Goal: Information Seeking & Learning: Learn about a topic

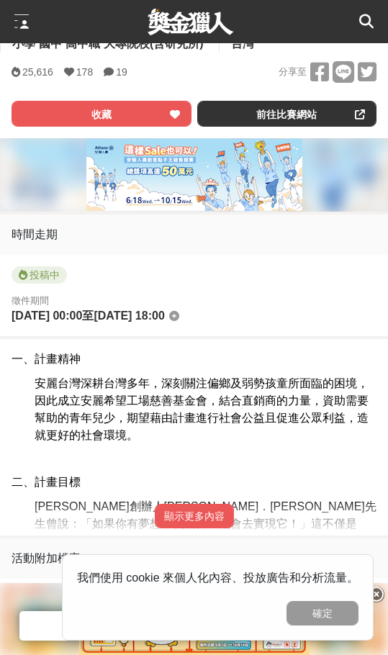
scroll to position [504, 0]
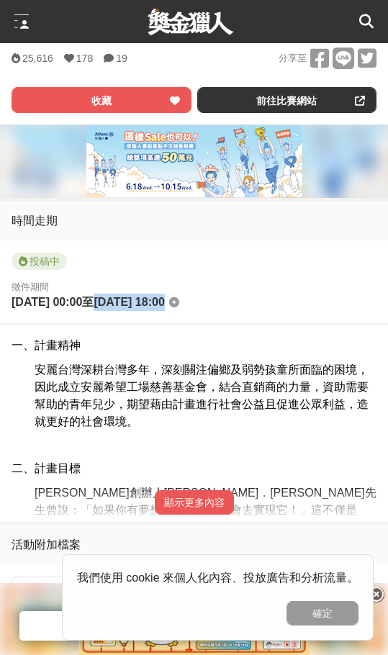
drag, startPoint x: 110, startPoint y: 307, endPoint x: 223, endPoint y: 306, distance: 112.4
click at [223, 306] on div "徵件期間 2025-06-12 00:00 至 2025-09-22 18:00" at bounding box center [194, 296] width 365 height 32
copy div "至 2025-09-22 18:00"
click at [153, 395] on span "安麗台灣深耕台灣多年，深刻關注偏鄉及弱勢孩童所面臨的困境，因此成立安麗希望工場慈善基金會，結合直銷商的力量，資助需要幫助的青年兒少，期望藉由計畫進行社會公益且…" at bounding box center [202, 396] width 334 height 64
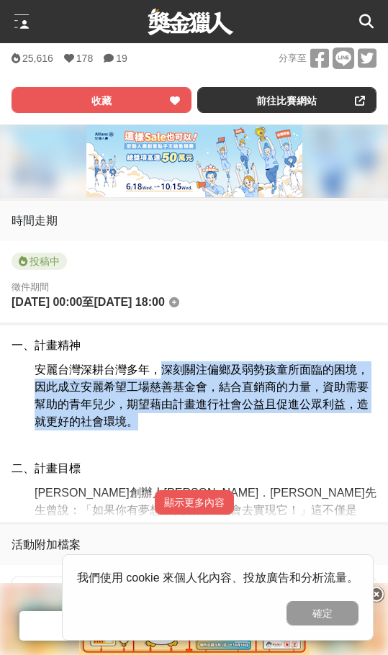
drag, startPoint x: 164, startPoint y: 375, endPoint x: 255, endPoint y: 429, distance: 106.6
click at [255, 429] on p "安麗台灣深耕台灣多年，深刻關注偏鄉及弱勢孩童所面臨的困境，因此成立安麗希望工場慈善基金會，結合直銷商的力量，資助需要幫助的青年兒少，期望藉由計畫進行社會公益且…" at bounding box center [206, 396] width 342 height 69
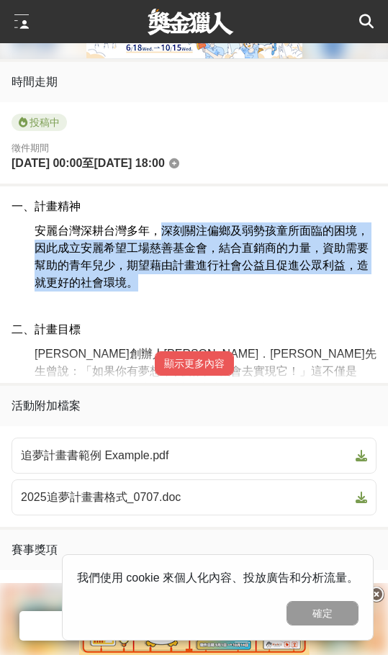
scroll to position [648, 0]
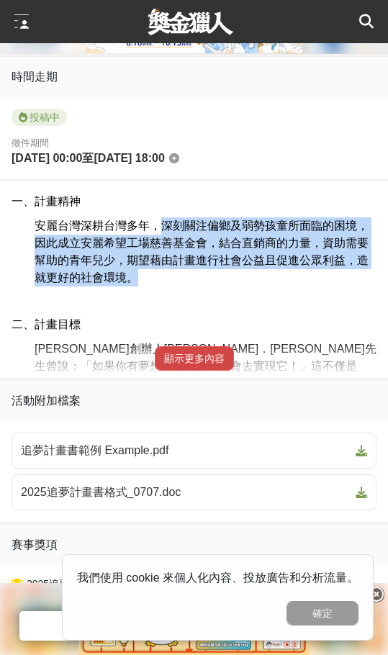
click at [206, 370] on button "顯示更多內容" at bounding box center [194, 358] width 79 height 24
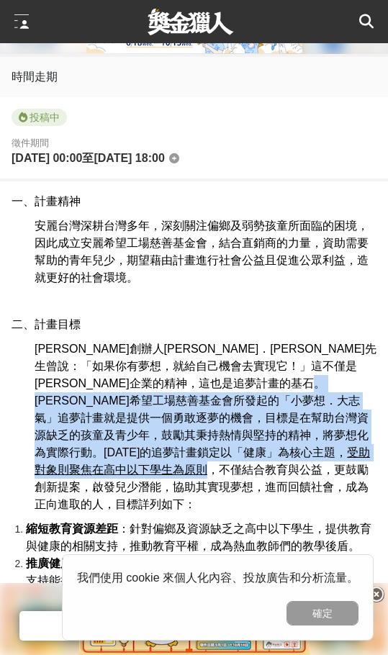
drag, startPoint x: 184, startPoint y: 406, endPoint x: 143, endPoint y: 456, distance: 64.5
click at [143, 456] on span "安麗創辦人理查．狄維士先生曾說：「如果你有夢想，就給自己機會去實現它！」這不僅是安麗企業的精神，這也是追夢計畫的基石。安麗希望工場慈善基金會所發起的「小夢想．…" at bounding box center [206, 427] width 342 height 168
copy span "目標是在幫助台灣資源缺乏的孩童及青少年，鼓勵其秉持熱情與堅持的精神，將夢想化為實際行動。2025年的追夢計畫鎖定以「健康」為核心主題， 受助對象則聚焦在高中以…"
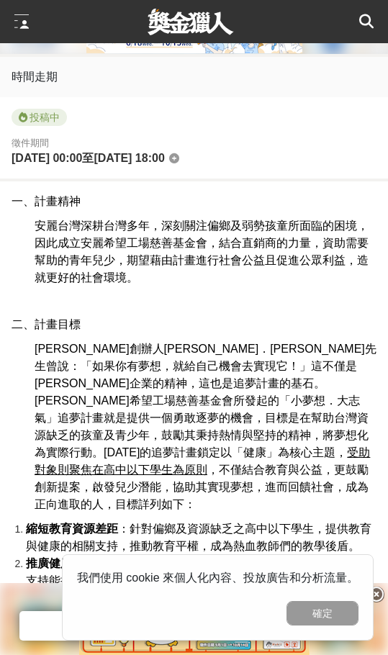
click at [162, 333] on p "二、計畫目標" at bounding box center [194, 324] width 365 height 17
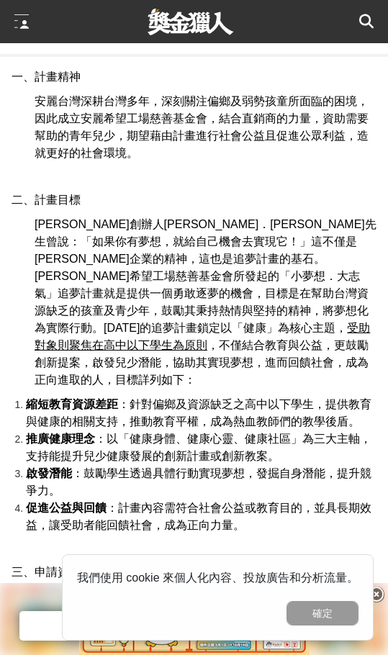
scroll to position [792, 0]
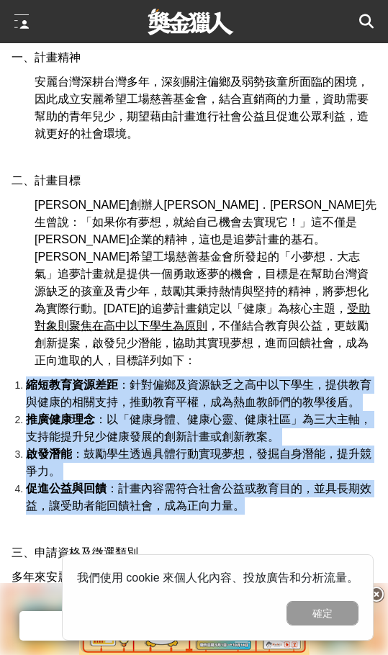
drag, startPoint x: 13, startPoint y: 369, endPoint x: 272, endPoint y: 496, distance: 288.3
click at [272, 496] on ol "縮短教育資源差距 ：針對偏鄉及資源缺乏之高中以下學生，提供教育與健康的相關支持，推動教育平權，成為熱血教師們的教學後盾。 推廣健康理念 ：以「健康身體、健康心…" at bounding box center [194, 446] width 365 height 138
copy ol "縮短教育資源差距 ：針對偏鄉及資源缺乏之高中以下學生，提供教育與健康的相關支持，推動教育平權，成為熱血教師們的教學後盾。 推廣健康理念 ：以「健康身體、健康心…"
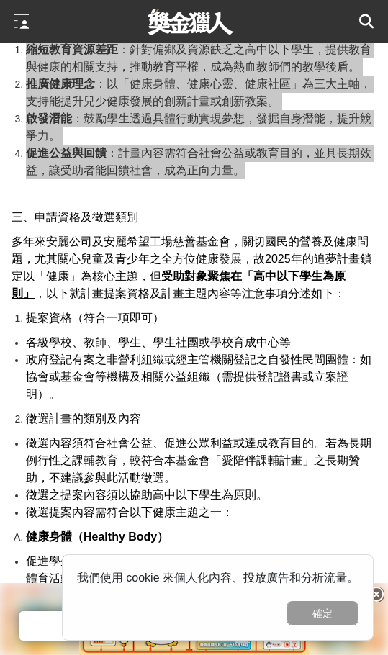
scroll to position [1152, 0]
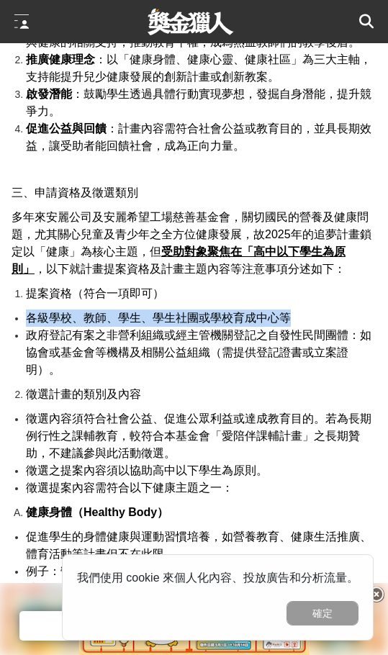
drag, startPoint x: 24, startPoint y: 304, endPoint x: 346, endPoint y: 305, distance: 322.0
click at [346, 310] on ul "各級學校、教師、學生、學生社團或學校育成中心等 政府登記有案之非營利組織或經主管機關登記之自發性民間團體：如協會或基金會等機構及相關公益組織（需提供登記證書或…" at bounding box center [194, 344] width 365 height 69
copy span "各級學校、教師、學生、學生社團或學校育成中心等"
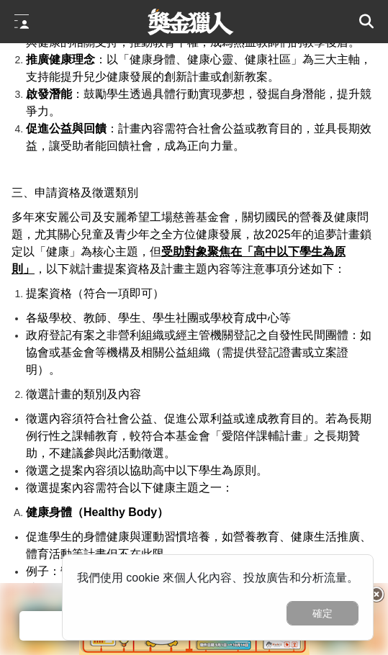
click at [60, 388] on span "徵選計畫的類別及內容" at bounding box center [83, 394] width 115 height 12
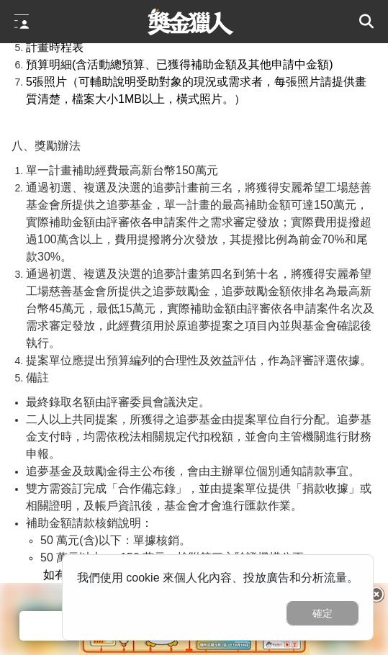
scroll to position [2665, 0]
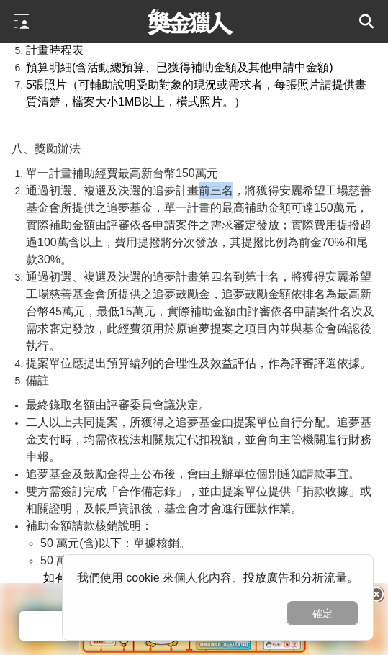
drag, startPoint x: 196, startPoint y: 179, endPoint x: 231, endPoint y: 179, distance: 35.3
click at [231, 184] on span "通過初選、複選及決選的追夢計畫前三名，將獲得安麗希望工場慈善基金會所提供之追夢基金，單一計畫的最高補助金額可達150萬元，實際補助金額由評審依各申請案件之需求…" at bounding box center [199, 224] width 346 height 81
copy span "前三名"
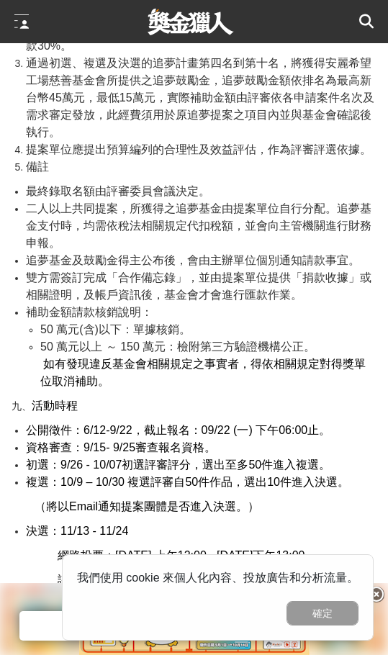
scroll to position [2953, 0]
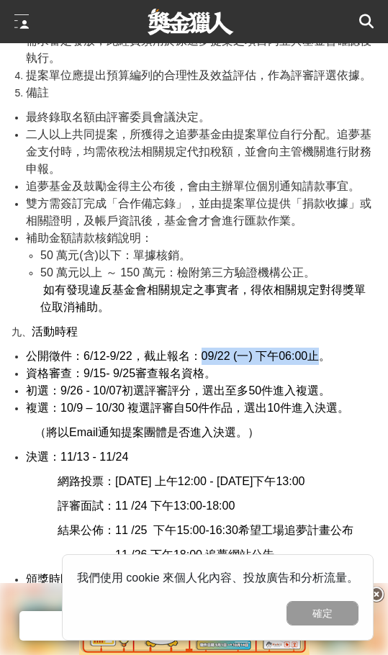
drag, startPoint x: 202, startPoint y: 342, endPoint x: 319, endPoint y: 333, distance: 117.0
click at [319, 333] on div "一、計畫精神 安麗台灣深耕台灣多年，深刻關注偏鄉及弱勢孩童所面臨的困境，因此成立安麗希望工場慈善基金會，結合直銷商的力量，資助需要幫助的青年兒少，期望藉由計畫…" at bounding box center [194, 108] width 365 height 4441
copy span "09/22 (一) 下午06:00止"
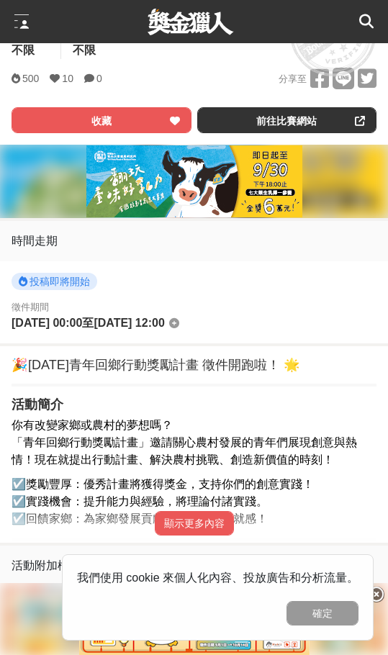
scroll to position [504, 0]
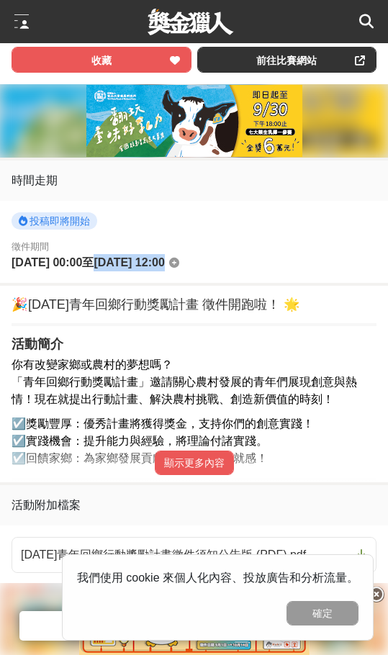
drag, startPoint x: 126, startPoint y: 269, endPoint x: 223, endPoint y: 272, distance: 96.6
click at [223, 272] on div "徵件期間 2025-09-11 00:00 至 2025-09-30 12:00" at bounding box center [194, 256] width 365 height 32
copy span "2025-09-30 12:00"
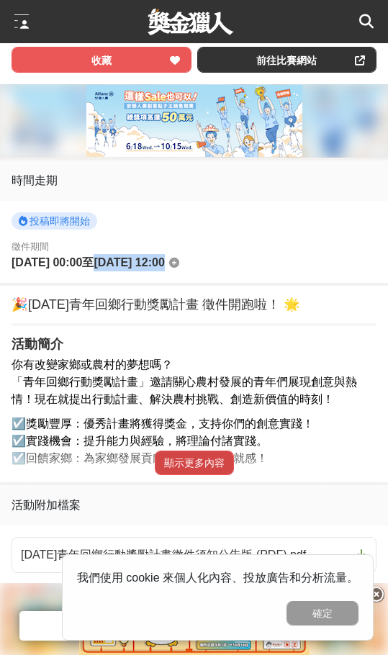
click at [207, 459] on button "顯示更多內容" at bounding box center [194, 463] width 79 height 24
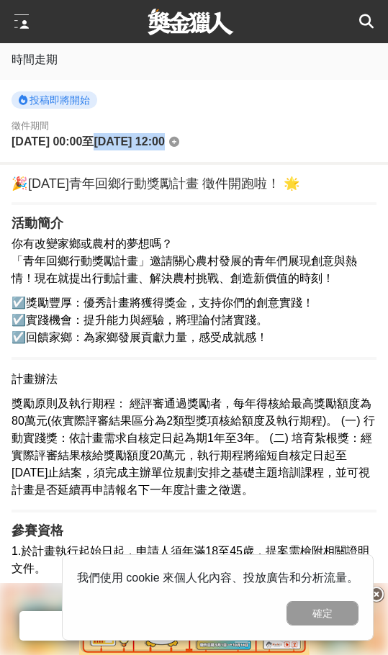
scroll to position [648, 0]
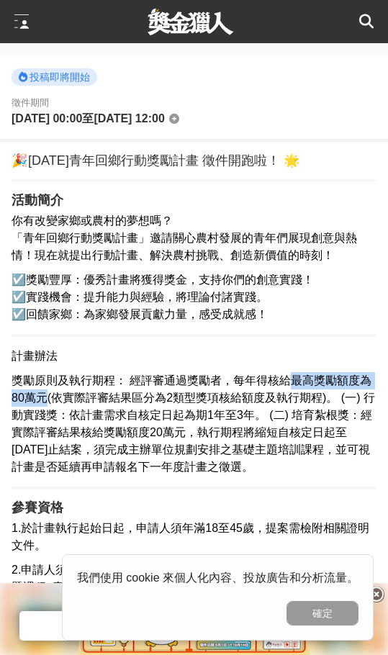
drag, startPoint x: 291, startPoint y: 383, endPoint x: 45, endPoint y: 405, distance: 246.6
click at [45, 405] on span "獎勵原則及執行期程： 經評審通過獎勵者，每年得核給最高獎勵額度為80萬元(依實際評審結果區分為2類型獎項核給額度及執行期程)。 (一) 行動實踐獎：依計畫需求…" at bounding box center [194, 424] width 364 height 99
copy span "最高獎勵額度為80萬元"
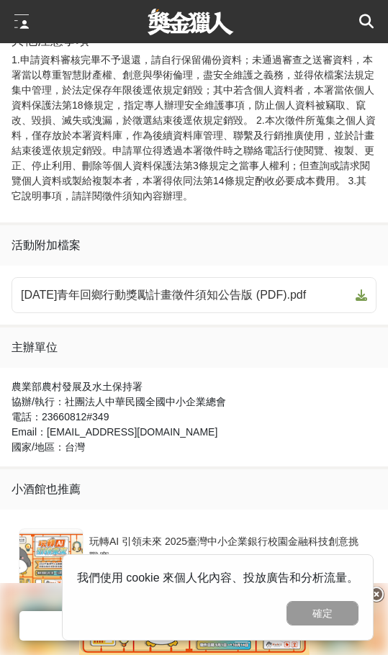
scroll to position [1441, 0]
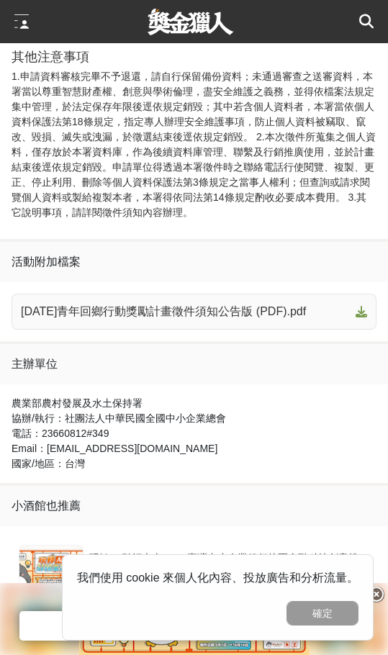
click at [143, 313] on span "115年青年回鄉行動獎勵計畫徵件須知公告版 (PDF).pdf" at bounding box center [185, 311] width 329 height 17
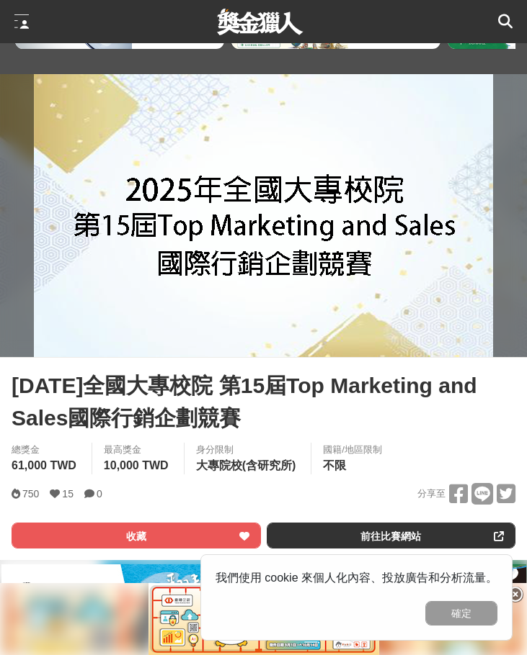
scroll to position [360, 0]
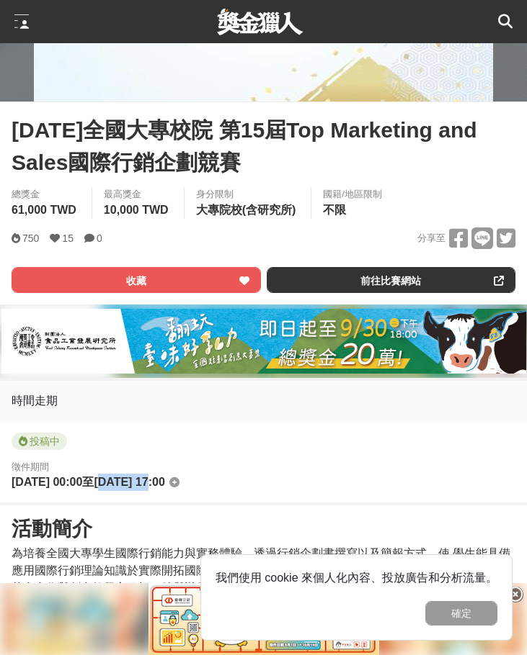
drag, startPoint x: 129, startPoint y: 485, endPoint x: 179, endPoint y: 487, distance: 49.7
click at [164, 487] on span "[DATE] 17:00" at bounding box center [129, 482] width 71 height 12
drag, startPoint x: 125, startPoint y: 484, endPoint x: 223, endPoint y: 491, distance: 98.2
click at [223, 491] on div "徵件期間 2025-08-30 00:00 至 2025-11-11 17:00" at bounding box center [263, 476] width 503 height 32
copy span "[DATE] 17:00"
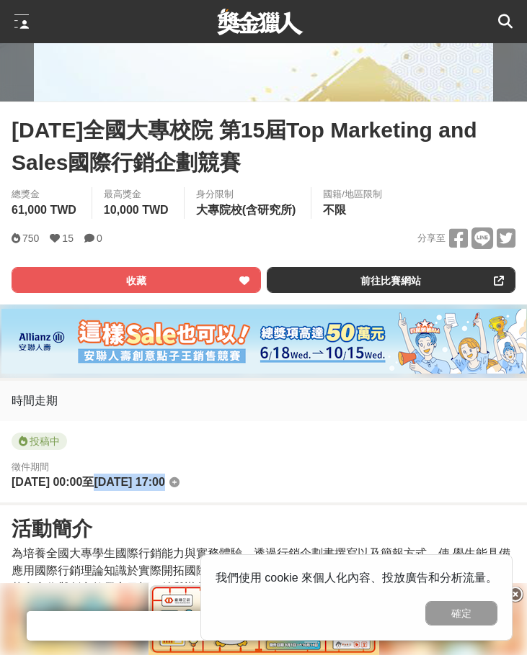
click at [235, 449] on div "投稿中" at bounding box center [263, 444] width 503 height 23
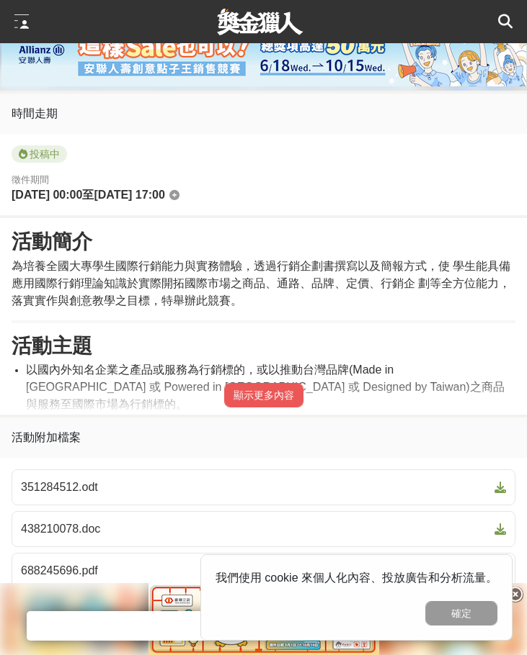
scroll to position [648, 0]
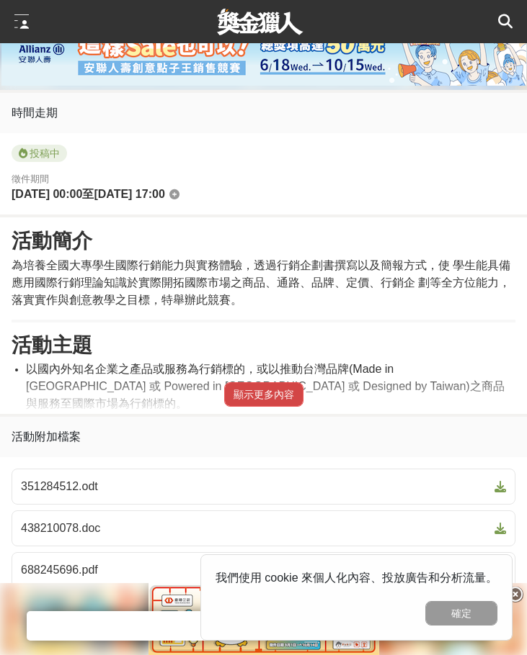
click at [249, 400] on button "顯示更多內容" at bounding box center [263, 394] width 79 height 24
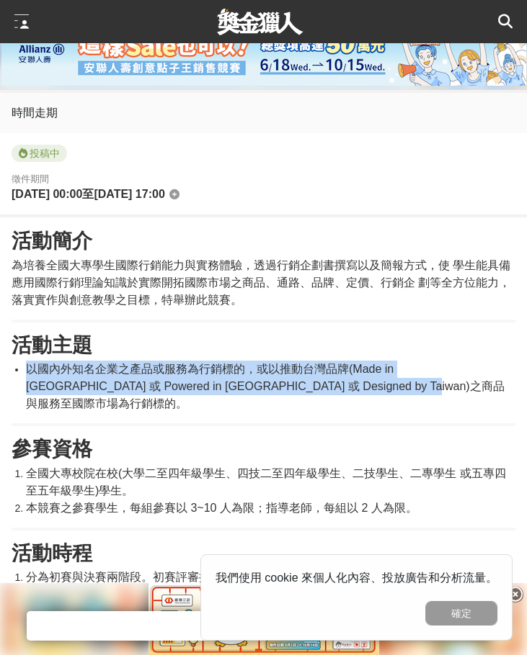
drag, startPoint x: 23, startPoint y: 376, endPoint x: 400, endPoint y: 398, distance: 377.3
click at [400, 398] on ul "以國內外知名企業之產品或服務為行銷標的，或以推動台灣品牌(Made in Taiwan 或 Powered in Taiwan 或 Designed by T…" at bounding box center [263, 387] width 503 height 52
copy span "以國內外知名企業之產品或服務為行銷標的，或以推動台灣品牌(Made in Taiwan 或 Powered in Taiwan 或 Designed by T…"
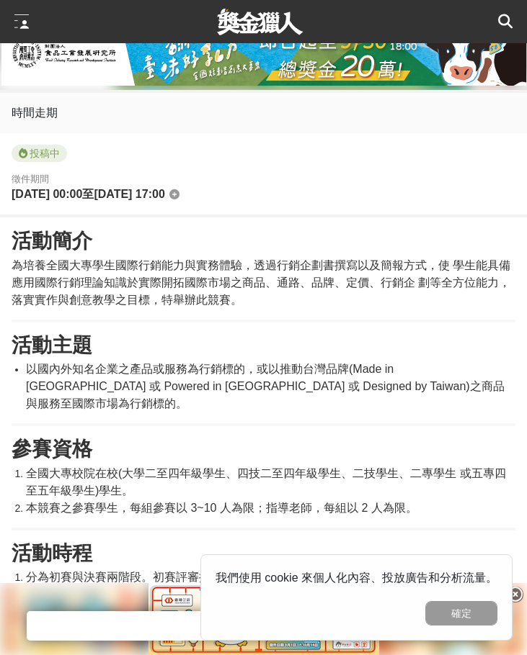
click at [130, 444] on h3 "參賽資格" at bounding box center [263, 449] width 503 height 24
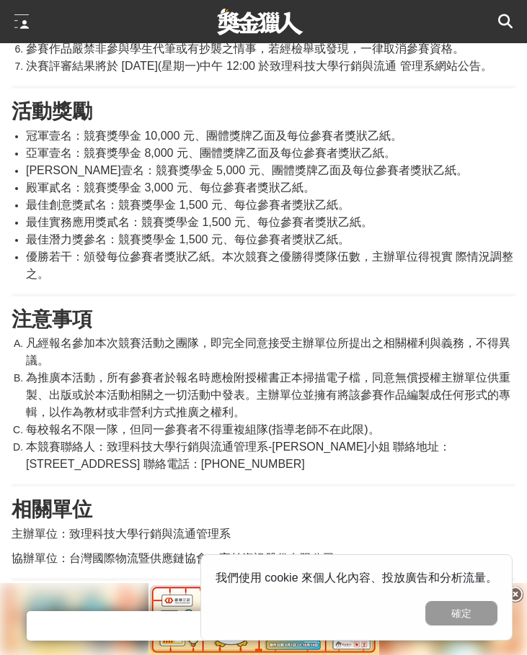
scroll to position [2737, 0]
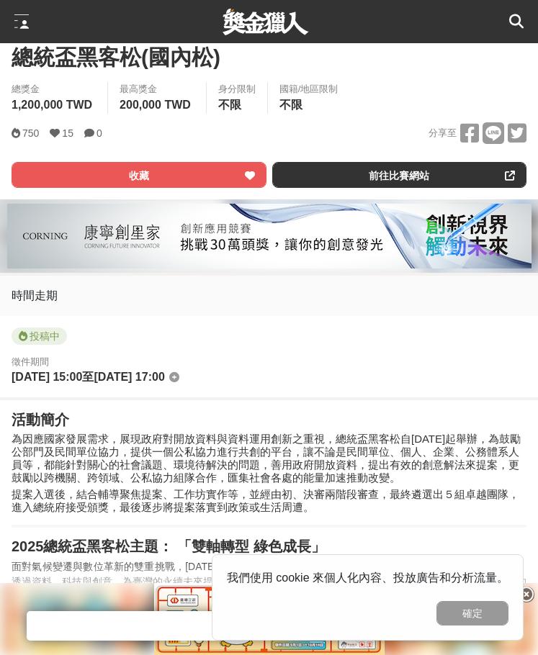
scroll to position [504, 0]
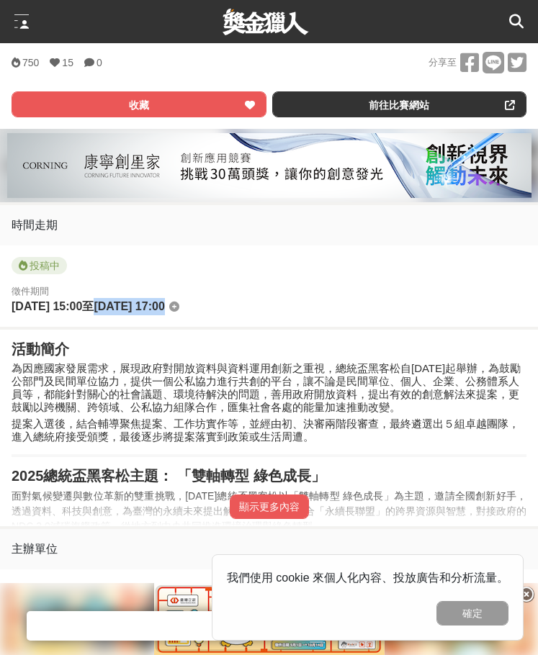
drag, startPoint x: 125, startPoint y: 309, endPoint x: 225, endPoint y: 302, distance: 100.4
click at [225, 302] on div "徵件期間 2025-08-01 15:00 至 2025-12-31 17:00" at bounding box center [269, 301] width 515 height 32
copy span "2025-12-31 17:00"
click at [217, 359] on h2 "活動簡介" at bounding box center [269, 349] width 515 height 17
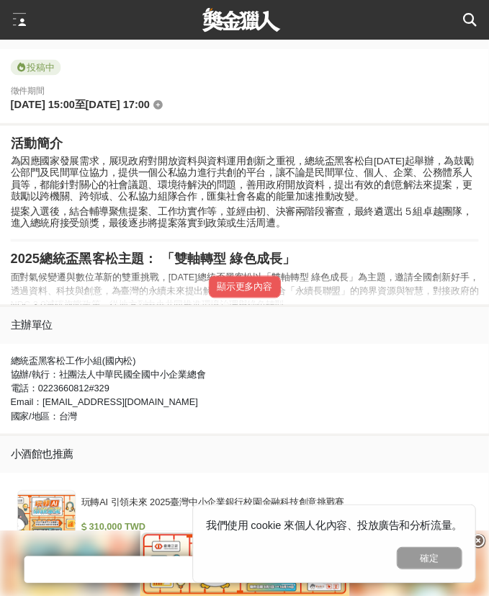
scroll to position [720, 0]
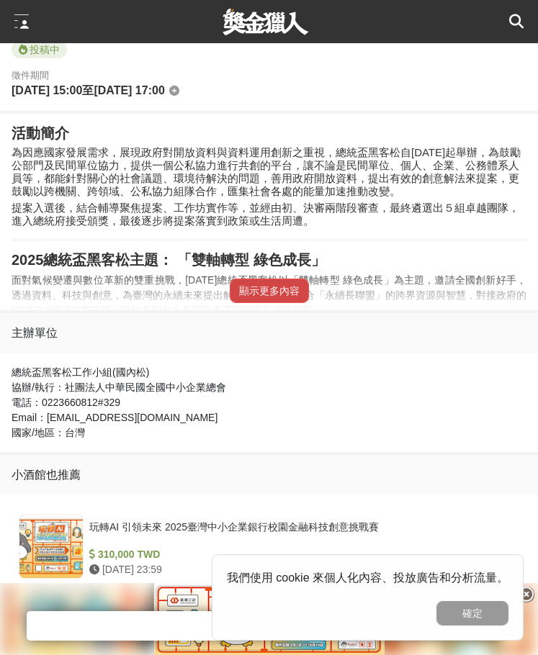
click at [266, 303] on button "顯示更多內容" at bounding box center [269, 291] width 79 height 24
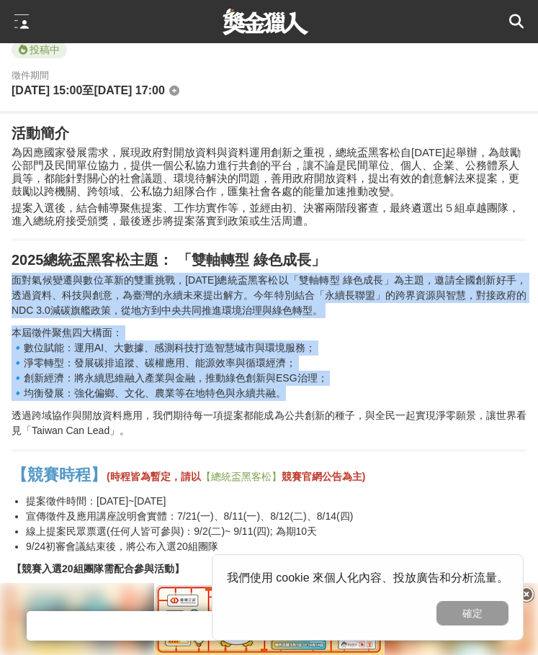
drag, startPoint x: 8, startPoint y: 284, endPoint x: 318, endPoint y: 403, distance: 332.0
copy div "面對氣候變遷與數位革新的雙重挑戰，2025年總統盃黑客松以「雙軸轉型 綠色成長」為主題，邀請全國創新好手，透過資料、科技與創意，為臺灣的永續未來提出解方。今年…"
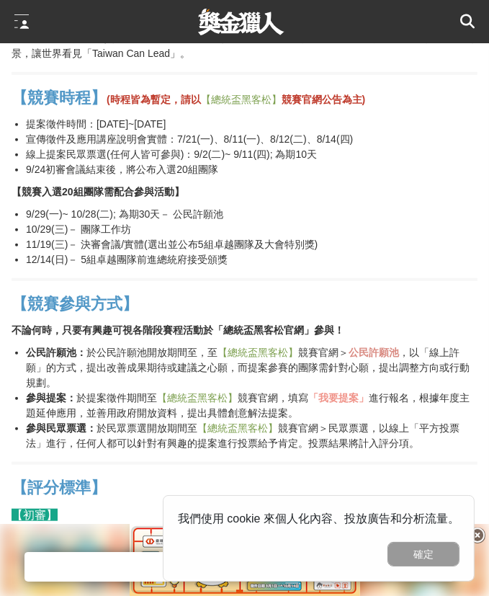
scroll to position [1113, 0]
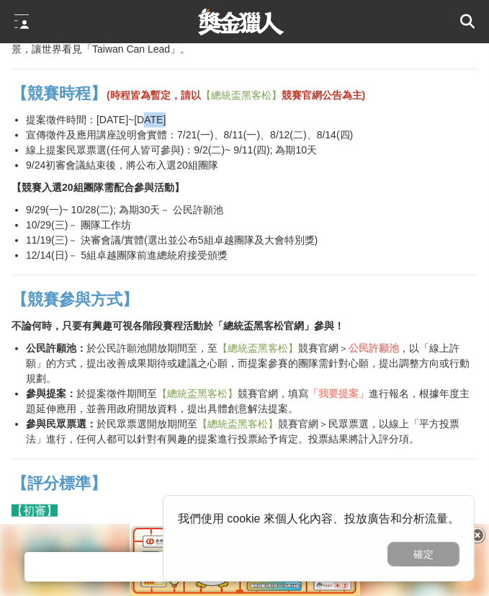
drag, startPoint x: 161, startPoint y: 117, endPoint x: 186, endPoint y: 118, distance: 24.5
click at [186, 118] on li "提案徵件時間：114年8月1日~114年9月1日" at bounding box center [252, 119] width 452 height 15
drag, startPoint x: 152, startPoint y: 122, endPoint x: 243, endPoint y: 122, distance: 90.8
click at [243, 122] on li "提案徵件時間：114年8月1日~114年9月1日" at bounding box center [252, 119] width 452 height 15
copy li "~114年9月1日"
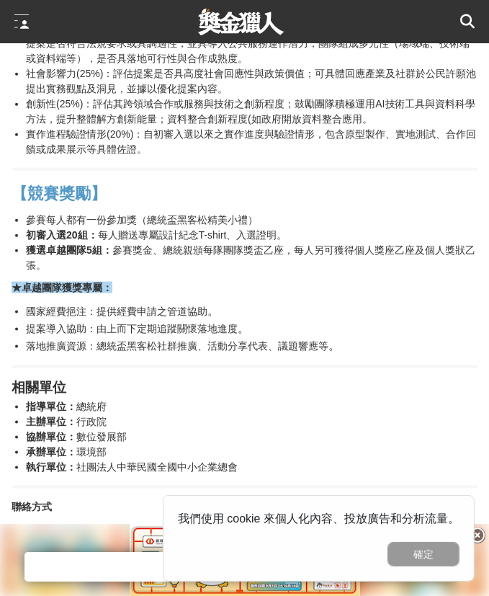
scroll to position [1768, 0]
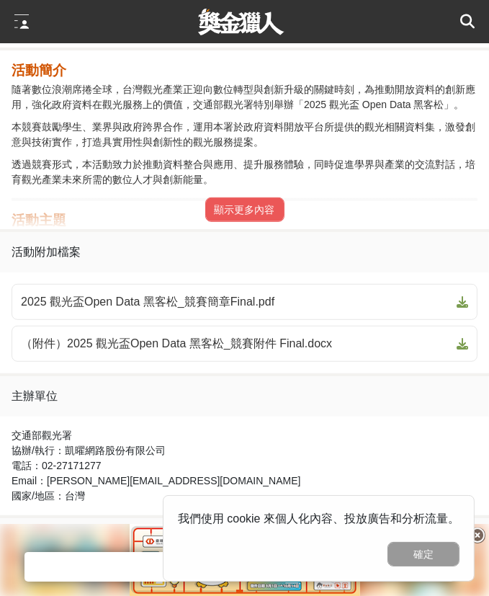
scroll to position [785, 0]
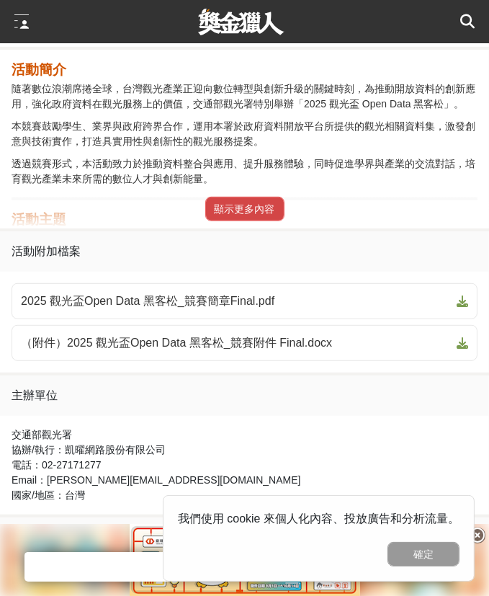
click at [256, 216] on button "顯示更多內容" at bounding box center [244, 209] width 79 height 24
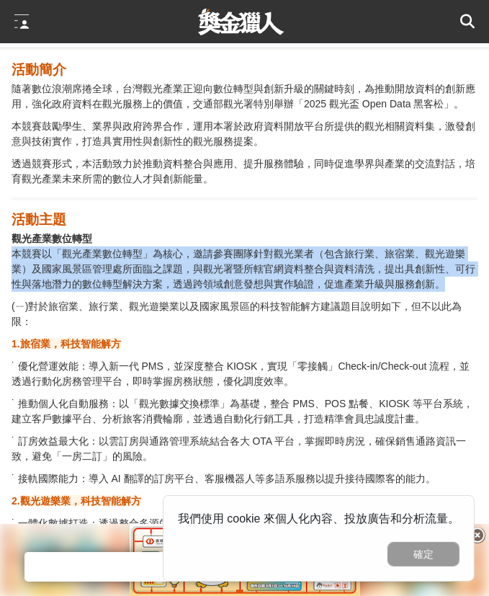
drag, startPoint x: 10, startPoint y: 252, endPoint x: 447, endPoint y: 290, distance: 438.1
copy span "本競賽以「觀光產業數位轉型」為核心，邀請參賽團隊針對觀光業者（包含旅行業、旅宿業、觀光遊樂業）及國家風景區管理處所面臨之課題，與觀光署暨所轄官網資料整合與資料…"
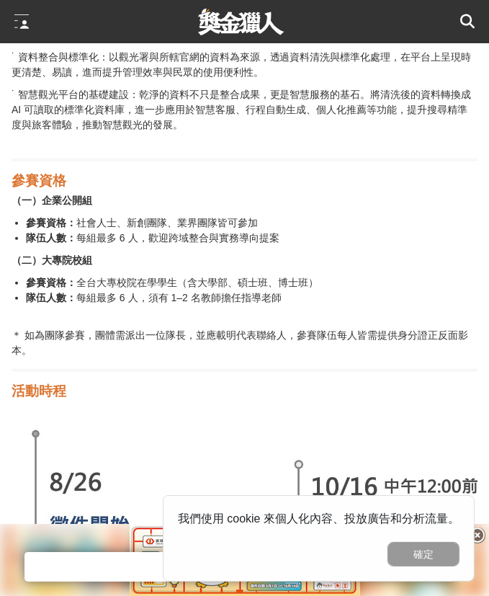
scroll to position [1702, 0]
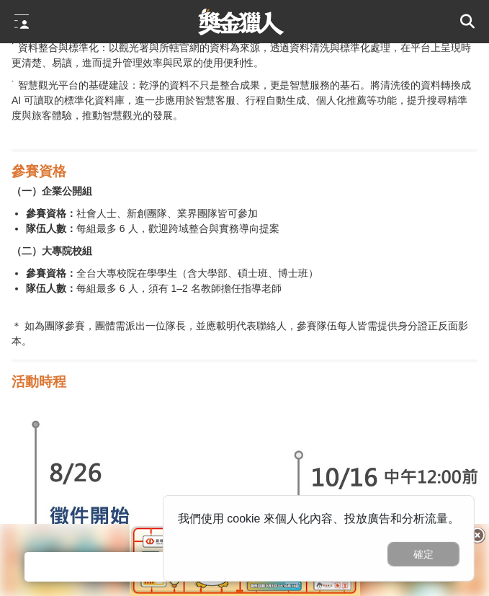
drag, startPoint x: 17, startPoint y: 254, endPoint x: 318, endPoint y: 286, distance: 303.5
copy div "二）大專院校組 參賽資格： 全台大專校院在學學生（含大學部、碩士班、博士班） 隊伍人數： 每組最多 6 人，須有 1–2 名教師擔任指導老師"
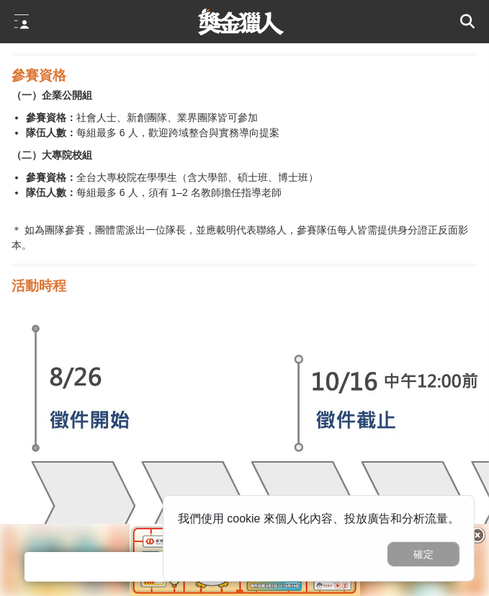
scroll to position [1833, 0]
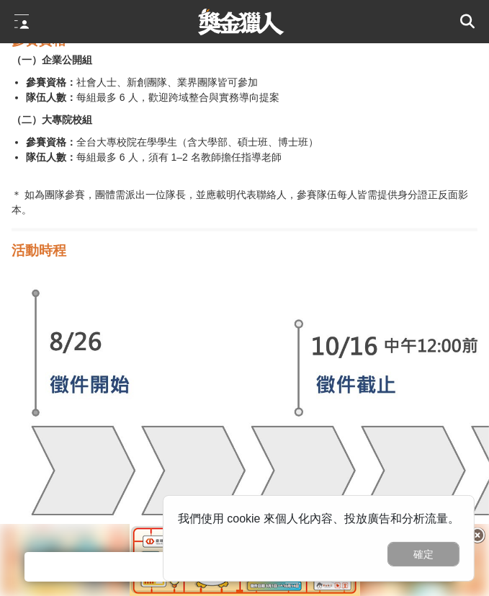
click at [161, 216] on p "＊ 如為團隊參賽，團體需派出一位隊長，並應載明代表聯絡人，參賽隊伍每人皆需提供身分證正反面影本。" at bounding box center [245, 202] width 466 height 30
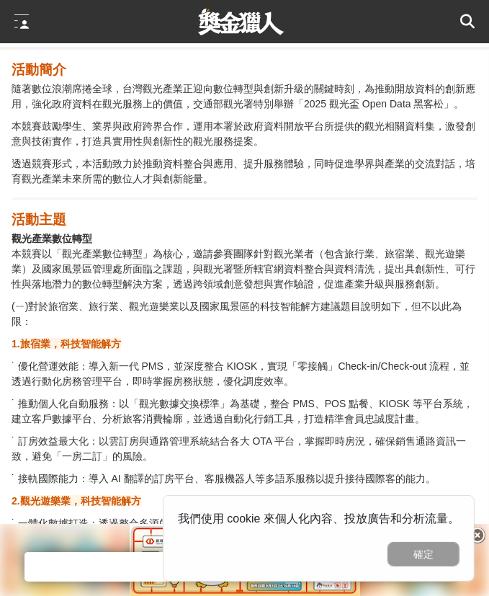
scroll to position [524, 0]
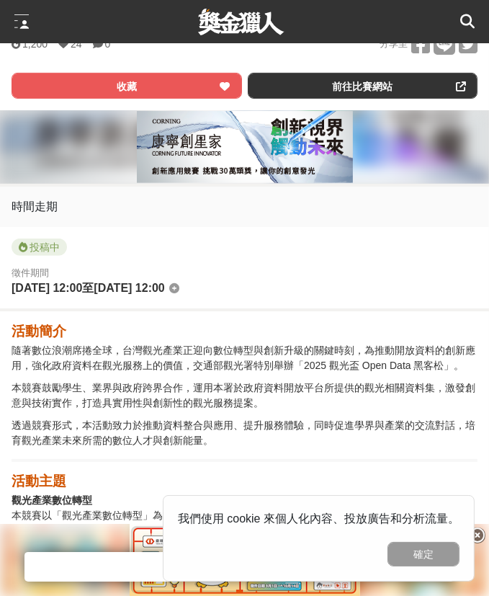
drag, startPoint x: 123, startPoint y: 292, endPoint x: 220, endPoint y: 292, distance: 97.2
click at [220, 292] on div "徵件期間 2025-08-26 12:00 至 2025-10-16 12:00" at bounding box center [245, 282] width 466 height 32
copy span "2025-10-16 12:00"
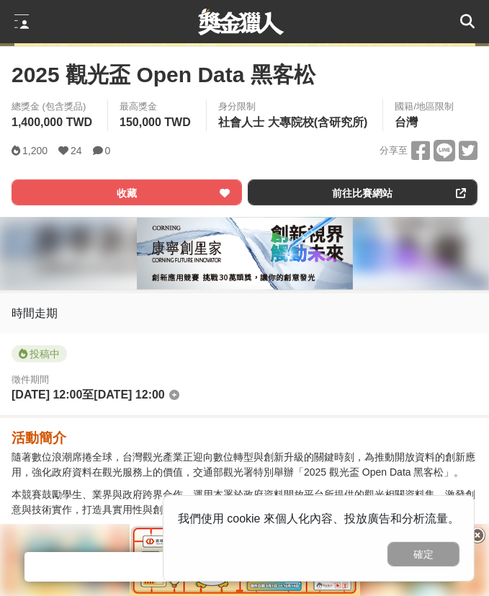
scroll to position [393, 0]
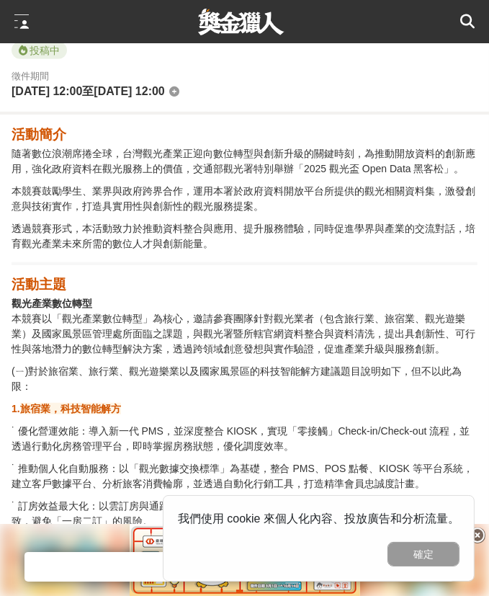
click at [331, 251] on p "透過競賽形式，本活動致力於推動資料整合與應用、提升服務體驗，同時促進學界與產業的交流對話，培育觀光產業未來所需的數位人才與創新能量。" at bounding box center [245, 236] width 466 height 30
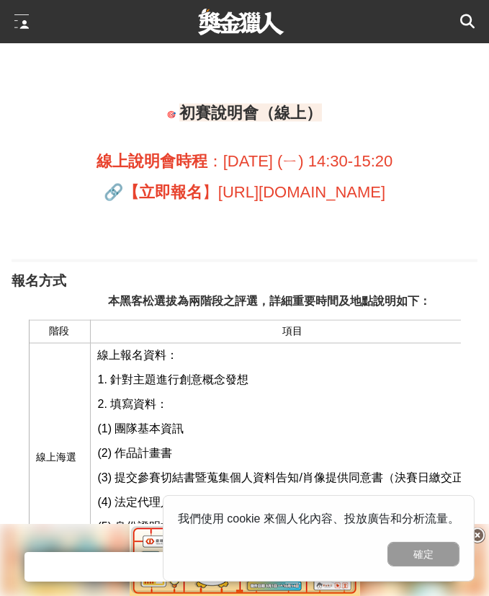
scroll to position [2488, 0]
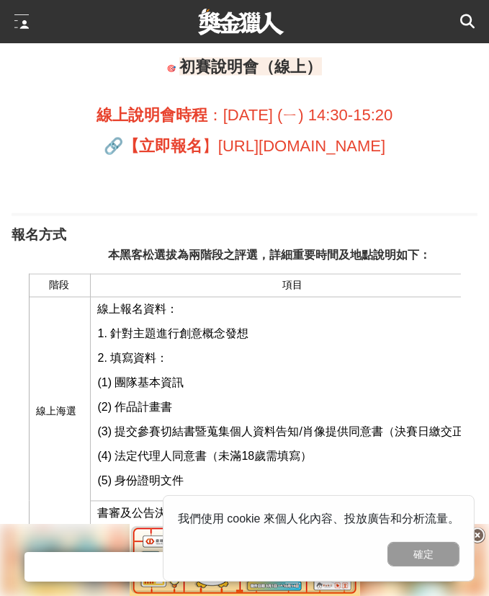
drag, startPoint x: 104, startPoint y: 127, endPoint x: 449, endPoint y: 148, distance: 346.3
copy div "線上說明會時程 ：9月15日 (ㄧ) 14:30-15:20 🔗 【立即報名 】 https://www.surveycake.com/s/4GvLB"
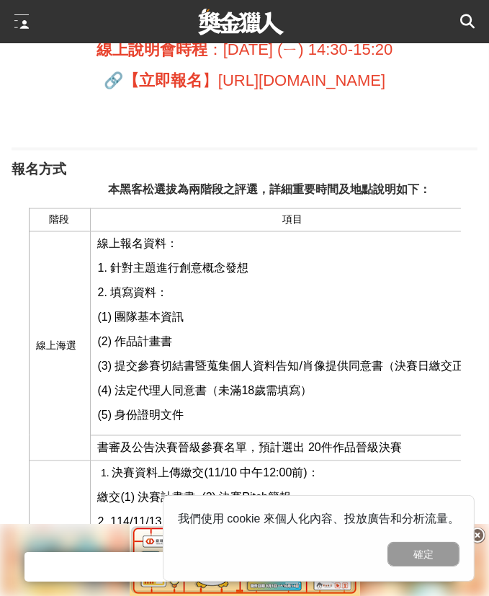
click at [226, 302] on p "2. 填寫資料：" at bounding box center [292, 293] width 389 height 17
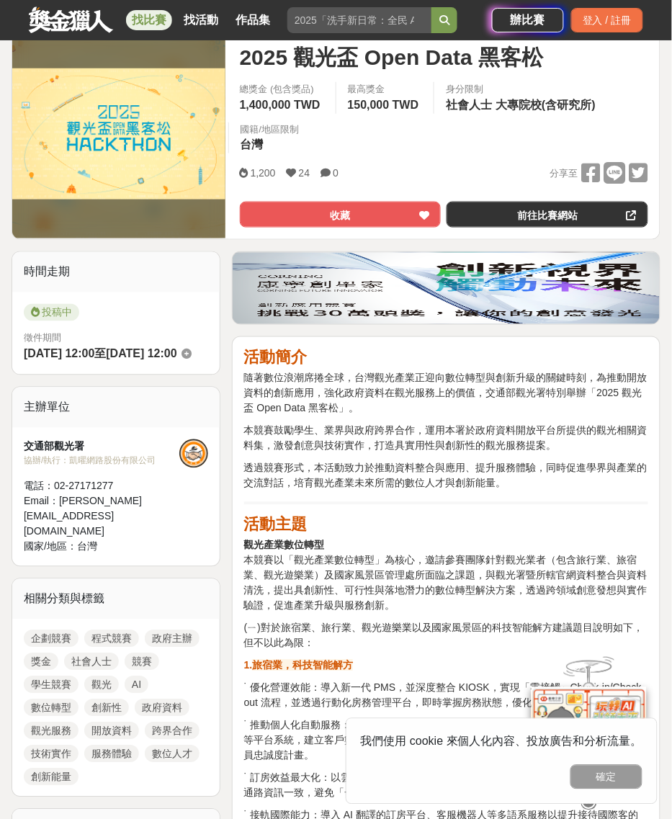
scroll to position [182, 0]
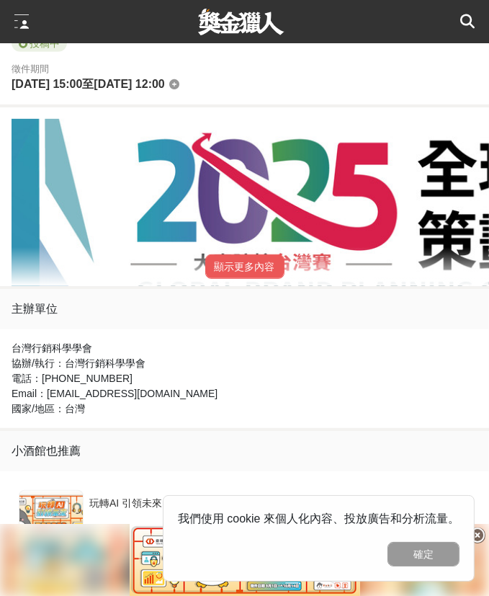
scroll to position [655, 0]
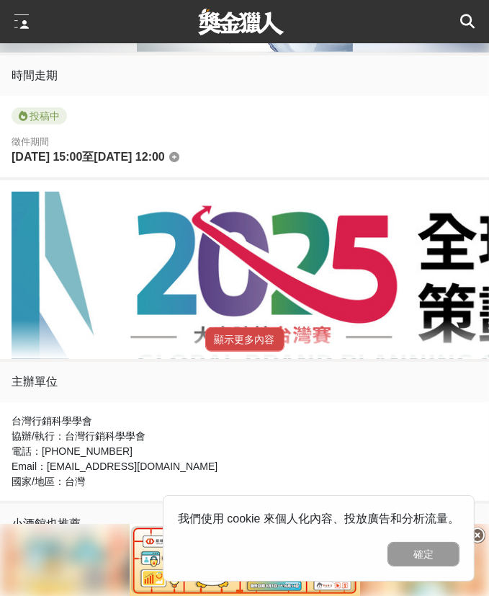
click at [248, 339] on button "顯示更多內容" at bounding box center [244, 339] width 79 height 24
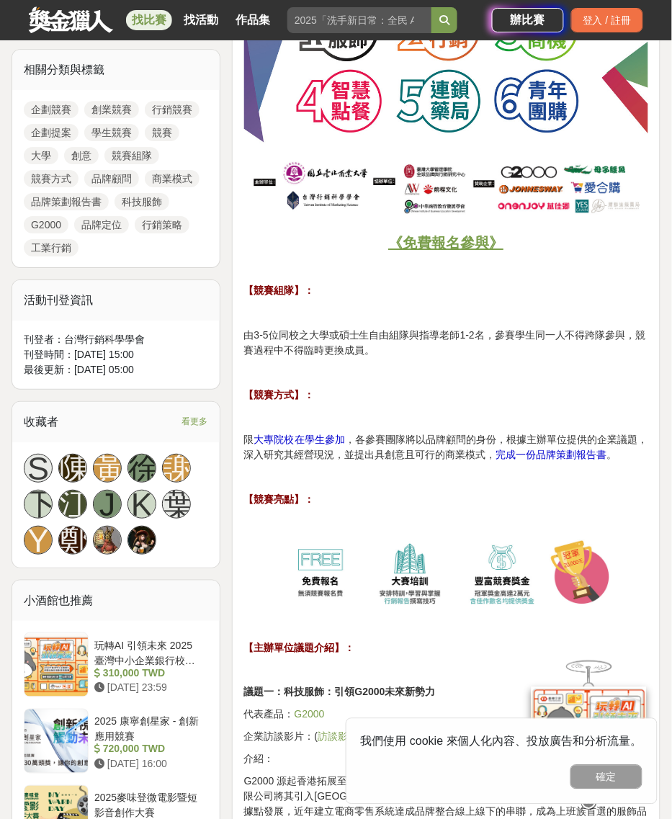
scroll to position [622, 0]
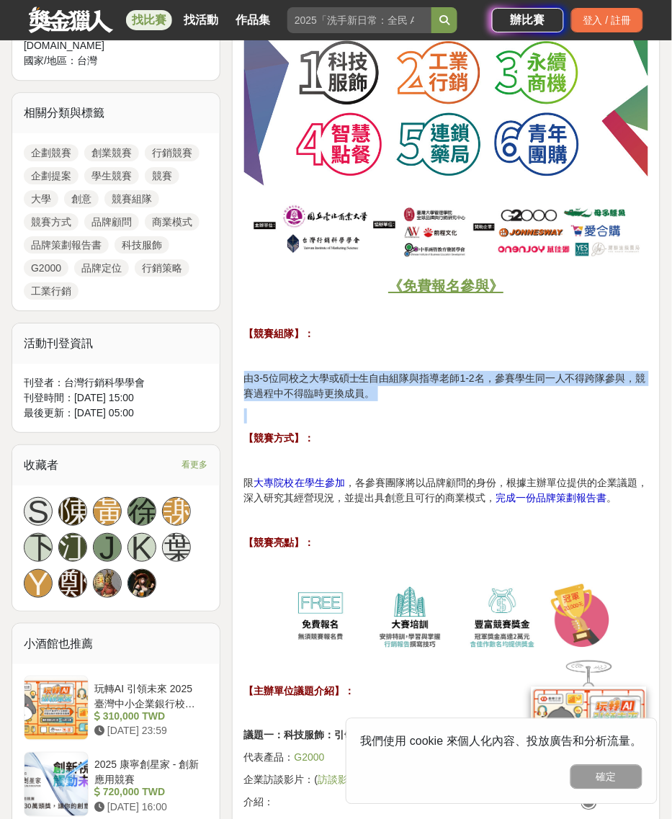
drag, startPoint x: 245, startPoint y: 377, endPoint x: 437, endPoint y: 412, distance: 195.5
click at [425, 400] on p "由3-5位同校之大學或碩士生自由組隊與指導老師1-2名，參賽學生同一人不得跨隊參與，競賽過程中不得臨時更換成員。" at bounding box center [446, 386] width 404 height 30
drag, startPoint x: 401, startPoint y: 390, endPoint x: 233, endPoint y: 375, distance: 169.2
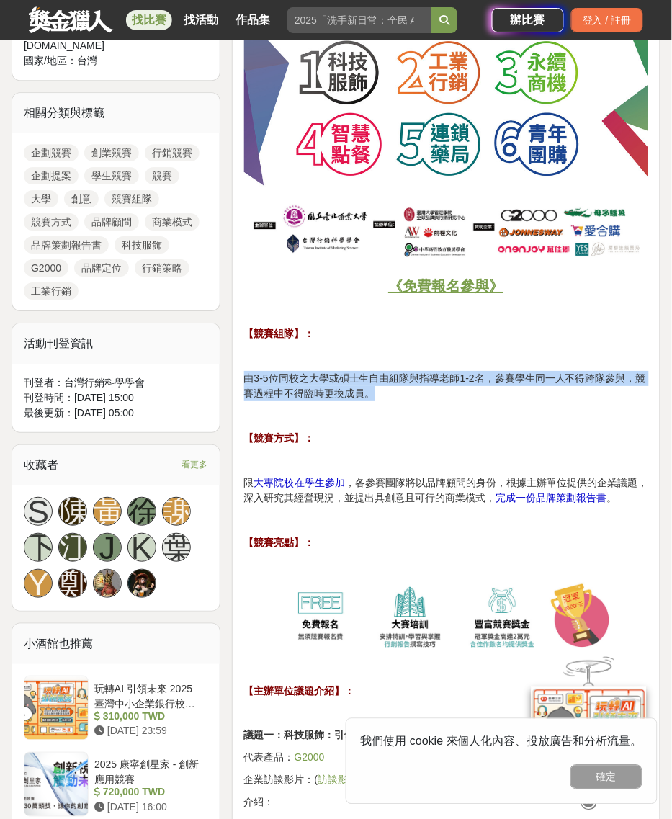
copy p "由3-5位同校之大學或碩士生自由組隊與指導老師1-2名，參賽學生同一人不得跨隊參與，競賽過程中不得臨時更換成員。"
click at [400, 444] on p "【競賽方式】：" at bounding box center [446, 438] width 404 height 15
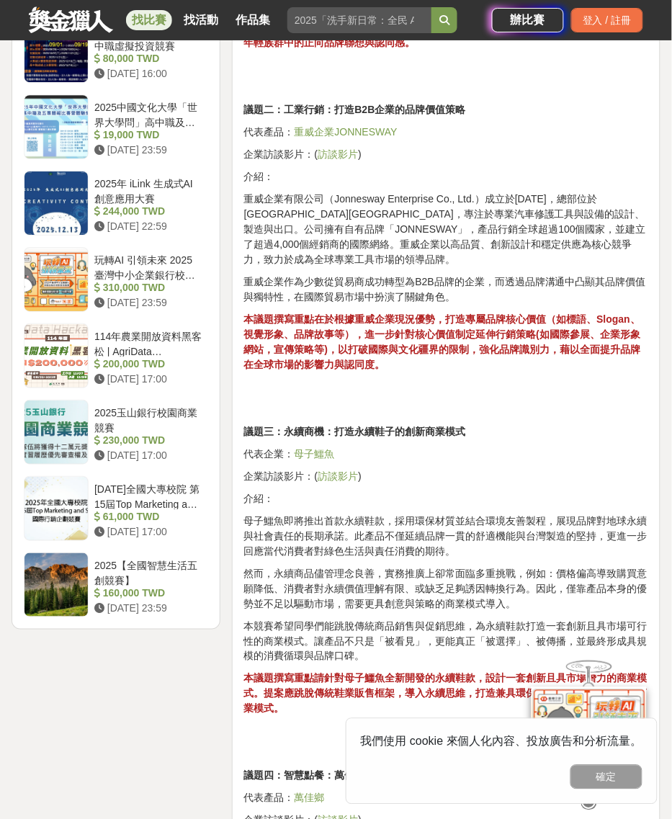
scroll to position [1612, 0]
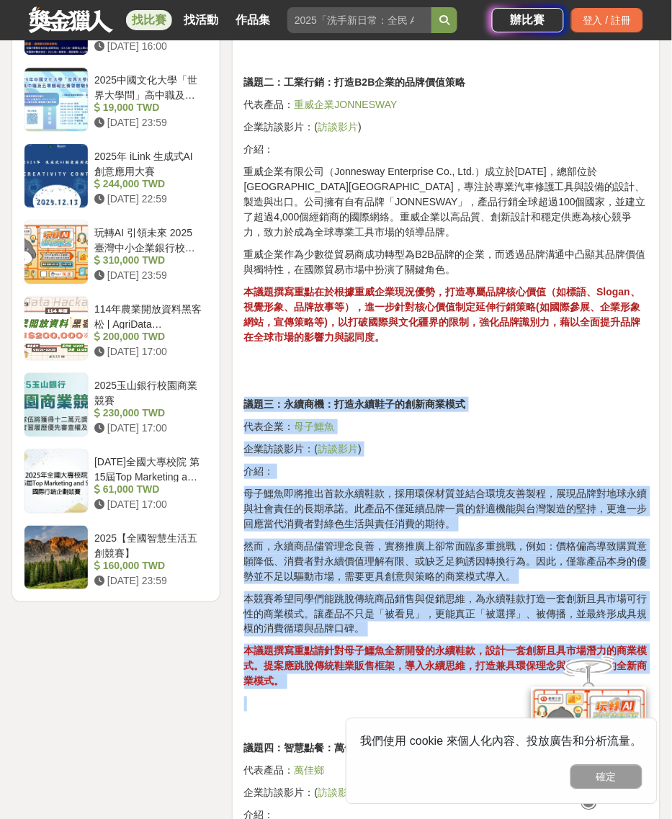
drag, startPoint x: 243, startPoint y: 385, endPoint x: 430, endPoint y: 674, distance: 344.2
copy div "lor：ipsu：dolorsitametc adip： elit seddoe：( temp ) in： utlaboreetdolo，magnaaliqu…"
click at [336, 595] on p at bounding box center [446, 704] width 404 height 15
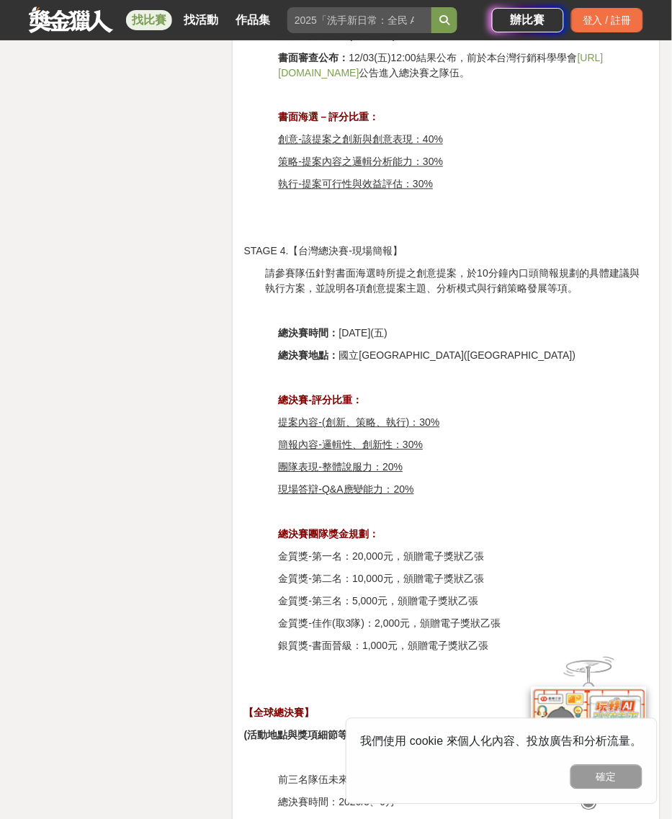
scroll to position [3953, 0]
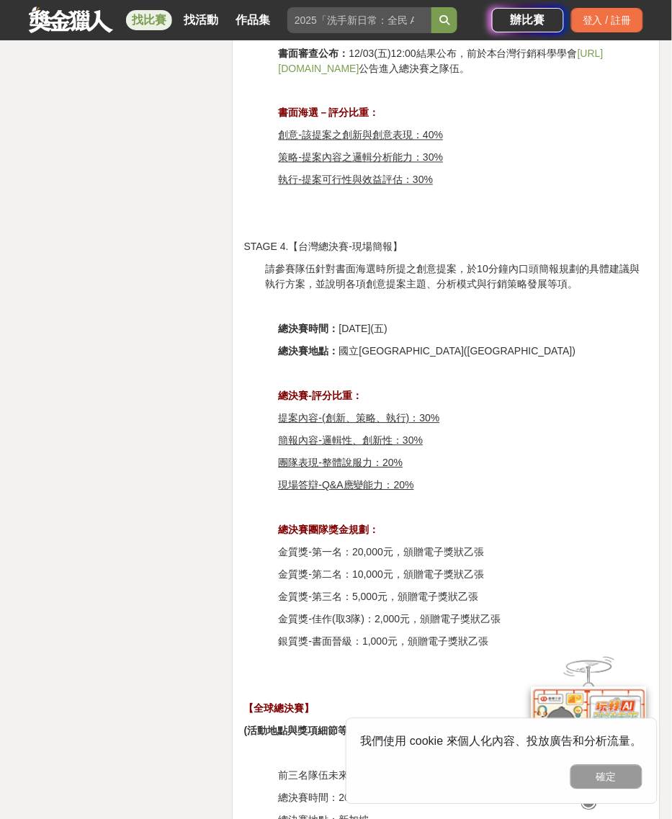
click at [434, 322] on p "總決賽時間： [DATE](五)" at bounding box center [464, 329] width 370 height 15
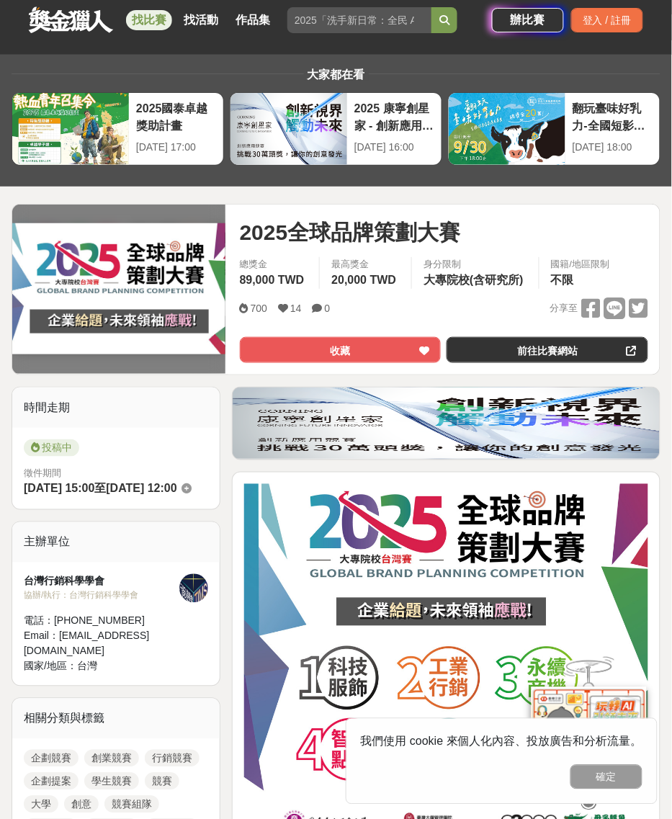
scroll to position [0, 0]
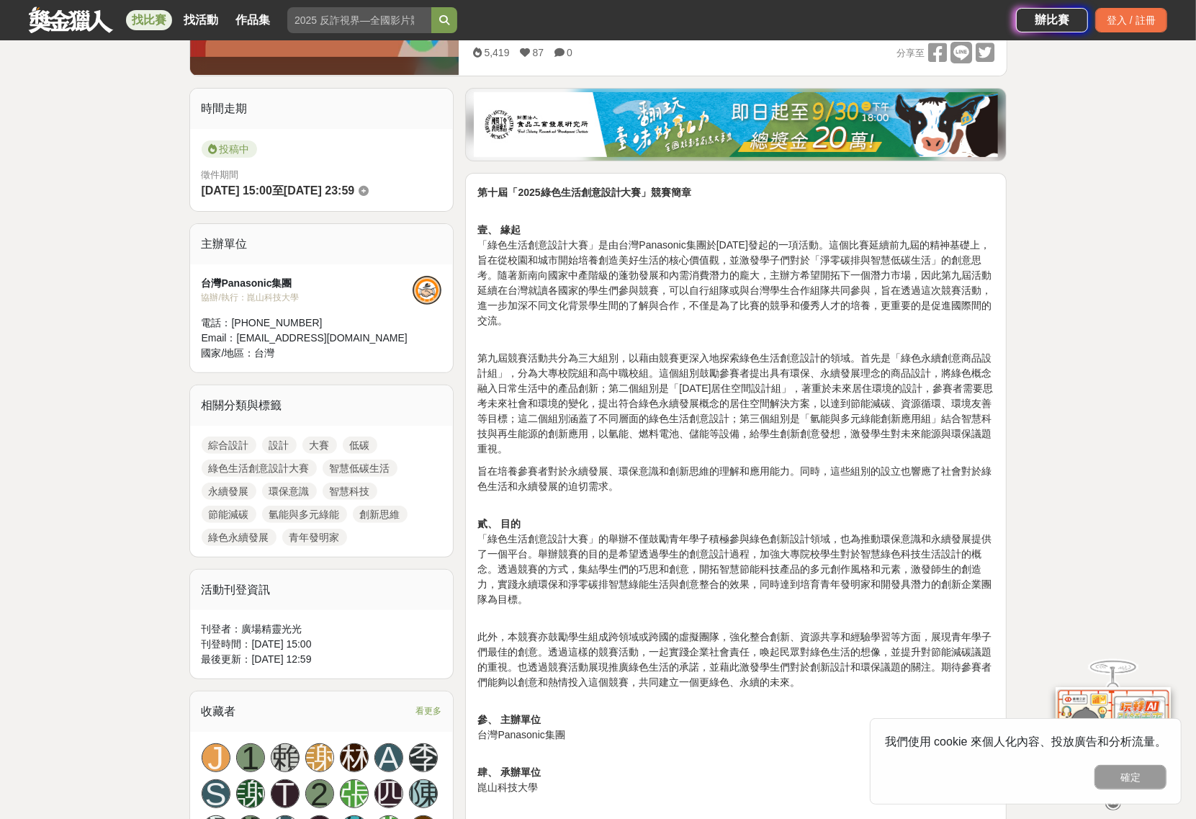
scroll to position [540, 0]
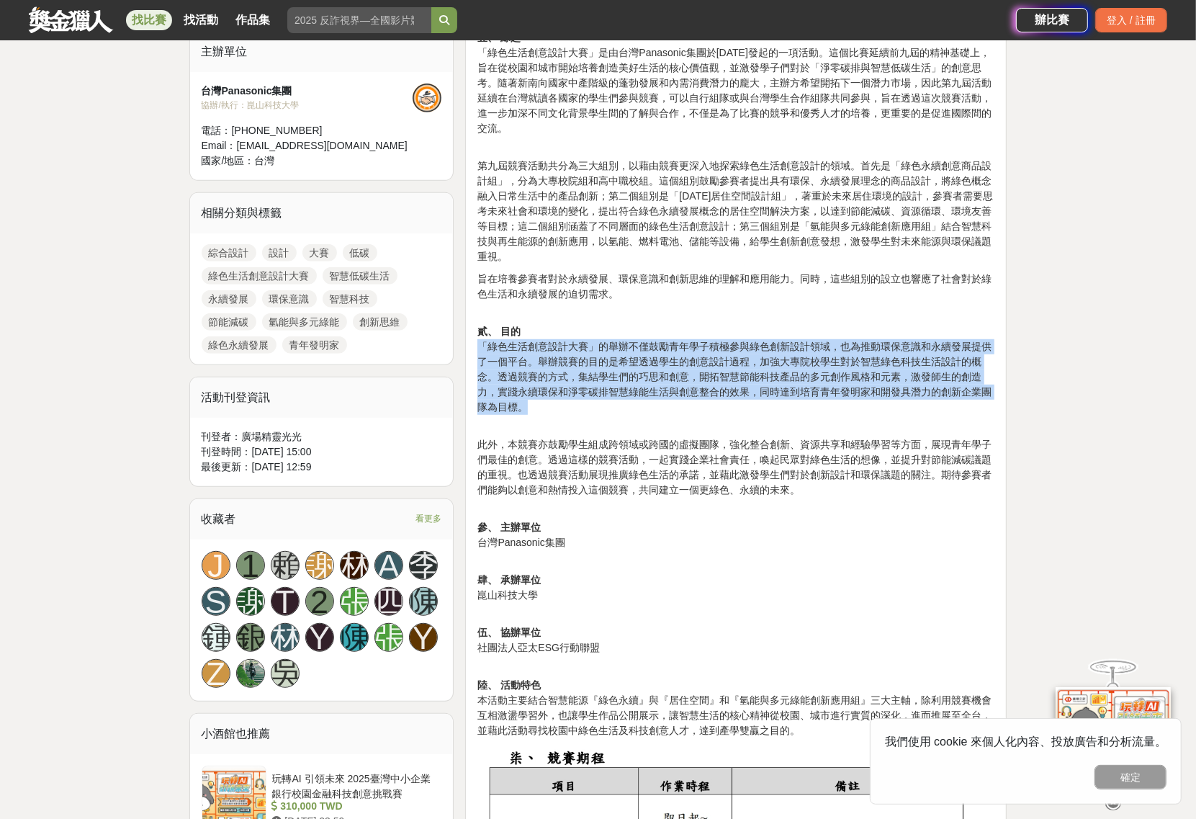
drag, startPoint x: 478, startPoint y: 347, endPoint x: 570, endPoint y: 412, distance: 112.7
click at [570, 412] on p "貳、 目的 「綠色生活創意設計大賽」的舉辦不僅鼓勵青年學子積極參與綠色創新設計領域，也為推動環保意識和永續發展提供了一個平台。舉辦競賽的目的是希望透過學生的創…" at bounding box center [736, 369] width 517 height 121
copy p "「綠色生活創意設計大賽」的舉辦不僅鼓勵青年學子積極參與綠色創新設計領域，也為推動環保意識和永續發展提供了一個平台。舉辦競賽的目的是希望透過學生的創意設計過程，…"
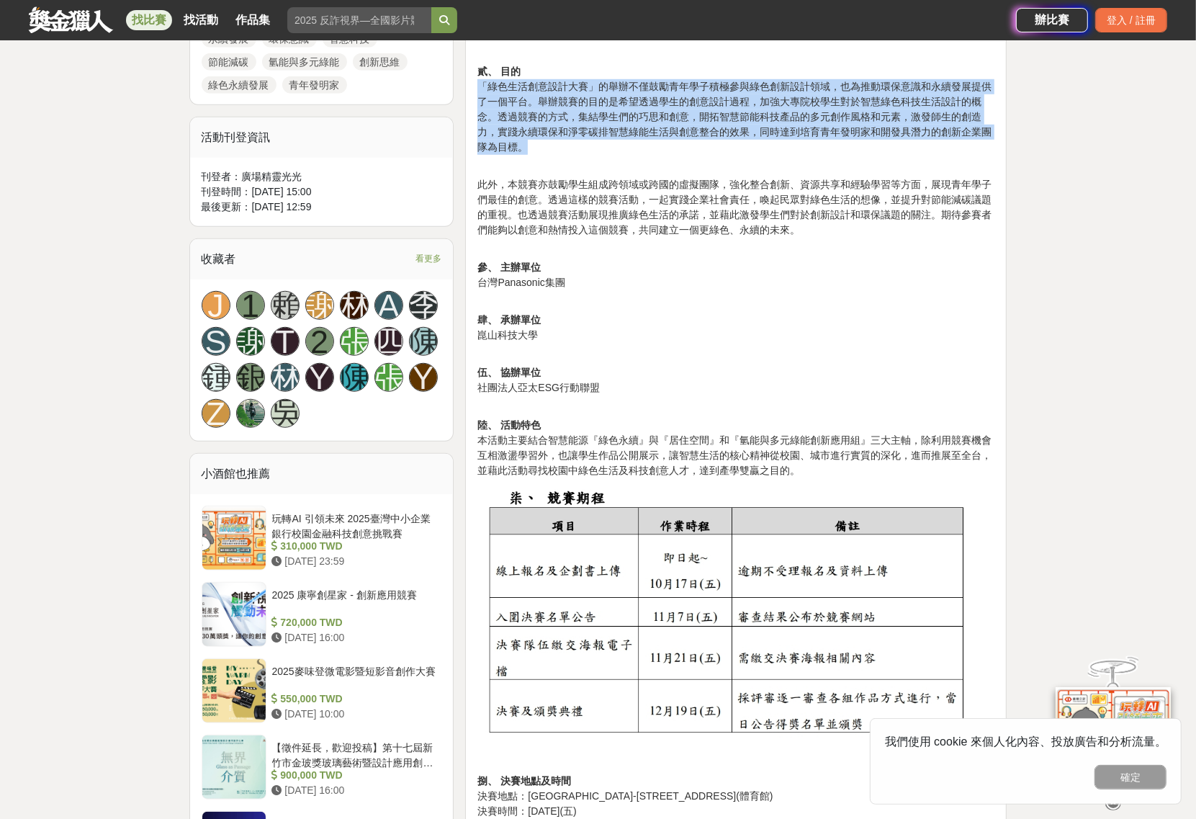
scroll to position [810, 0]
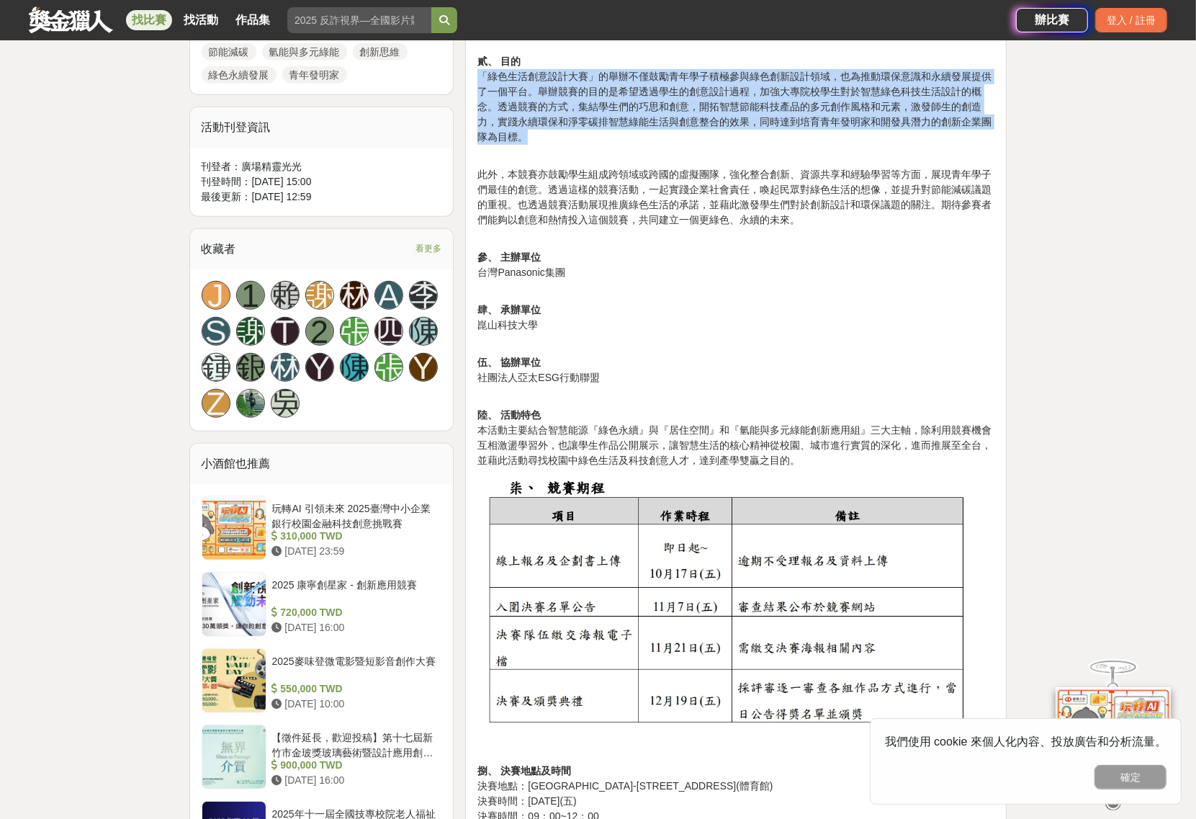
click at [660, 571] on img at bounding box center [736, 604] width 517 height 258
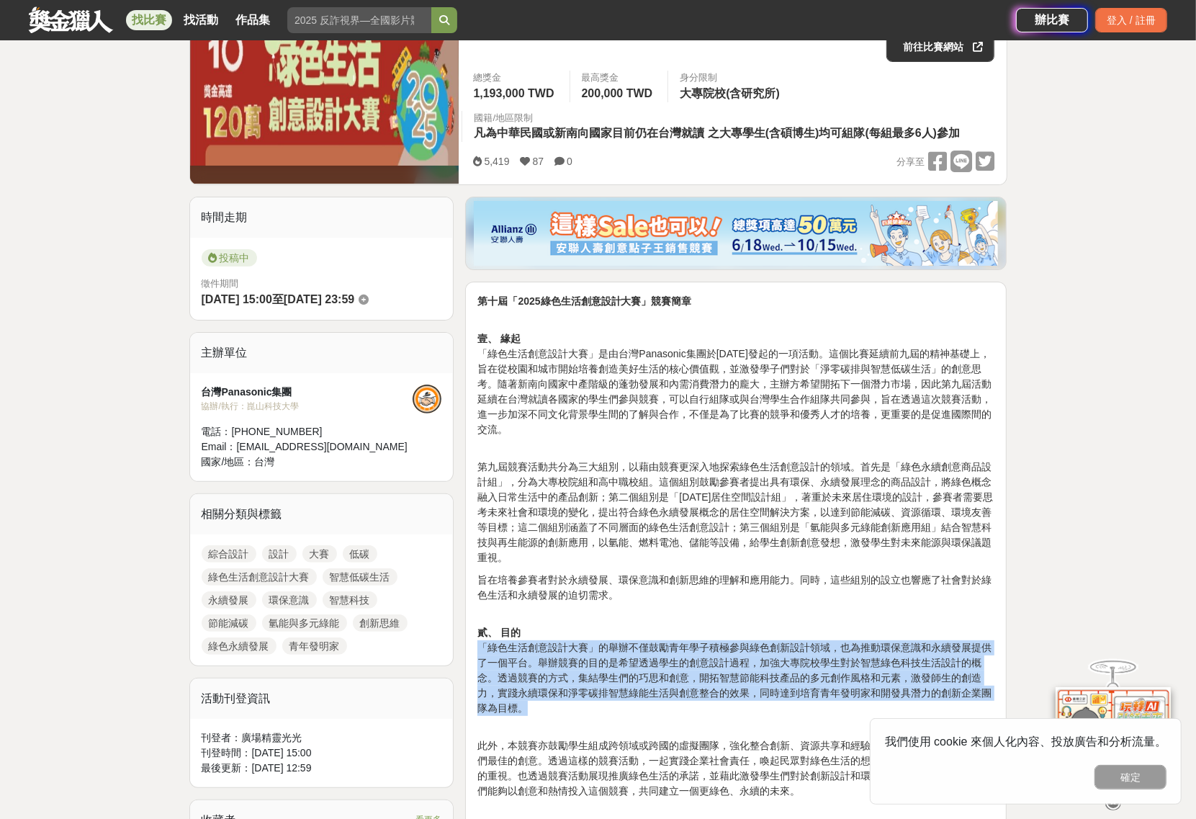
scroll to position [0, 0]
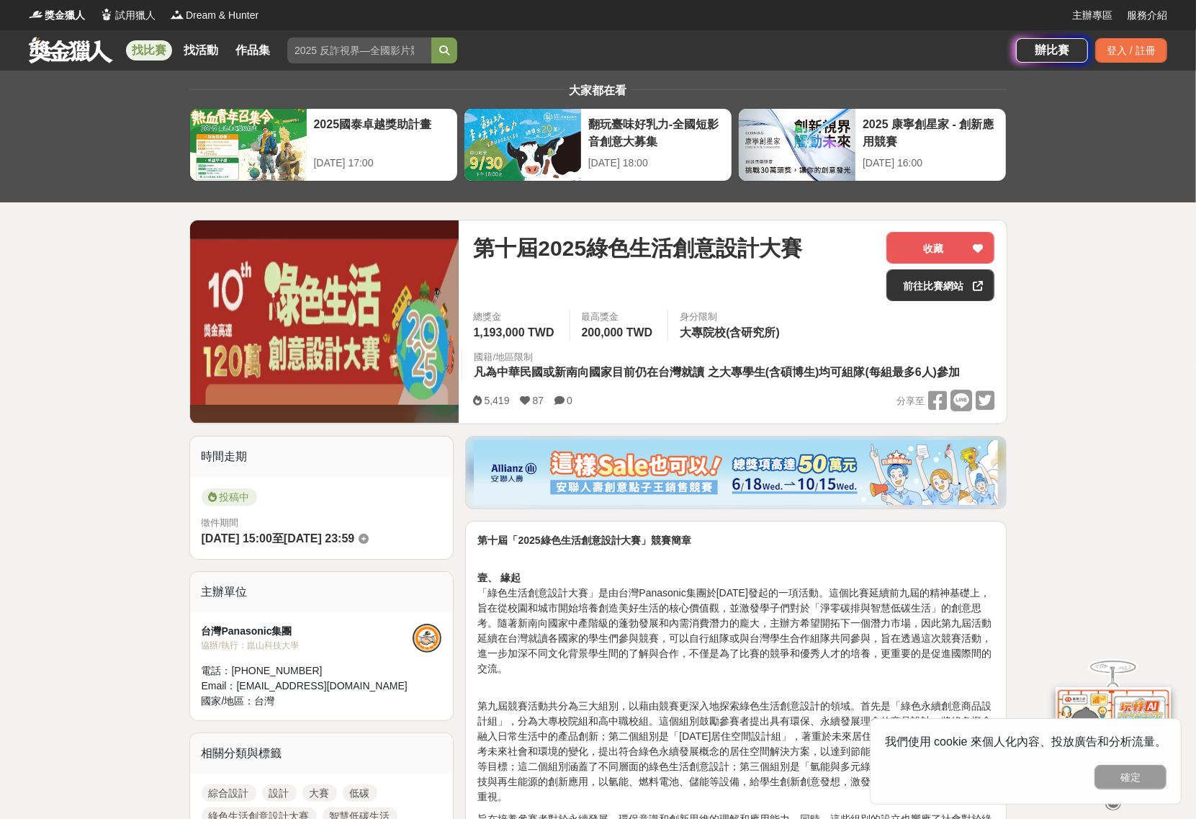
drag, startPoint x: 311, startPoint y: 540, endPoint x: 412, endPoint y: 545, distance: 101.0
click at [412, 545] on div "徵件期間 [DATE] 15:00 至 [DATE] 23:59" at bounding box center [322, 532] width 241 height 32
copy div "[DATE] 23:59"
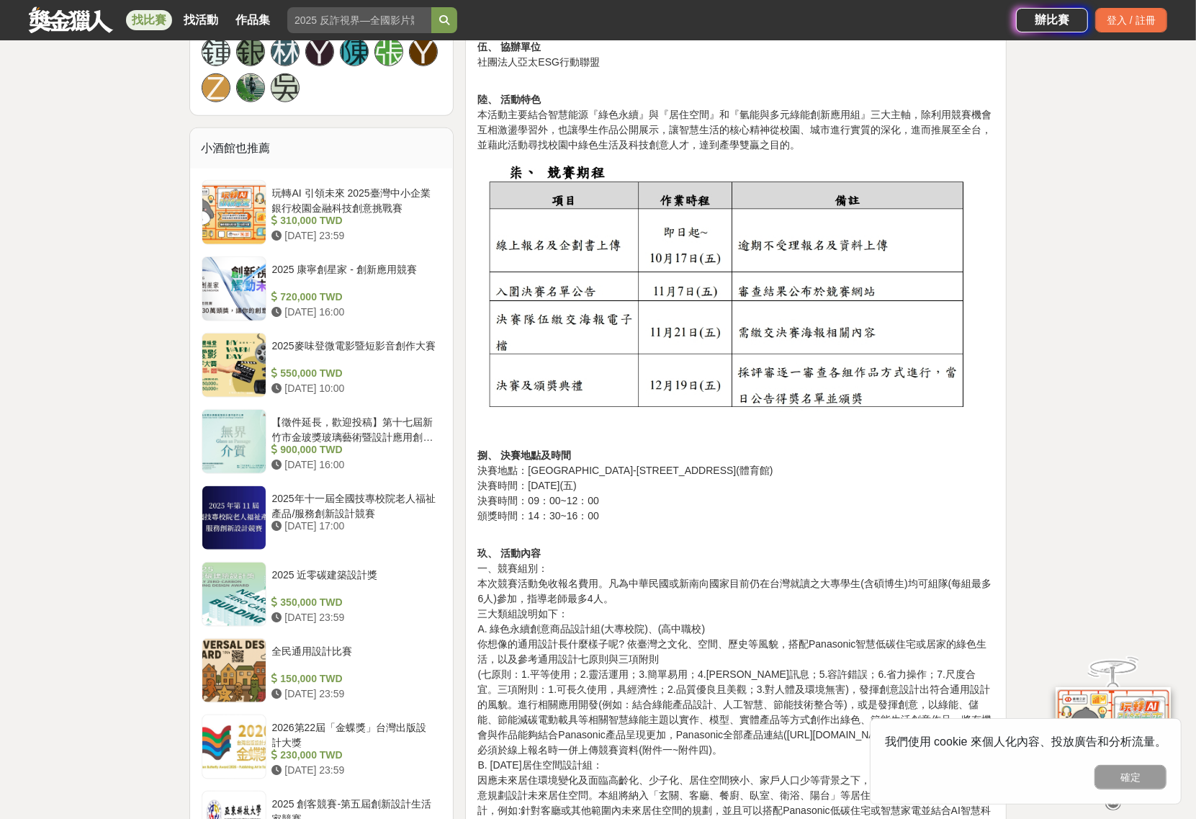
scroll to position [1170, 0]
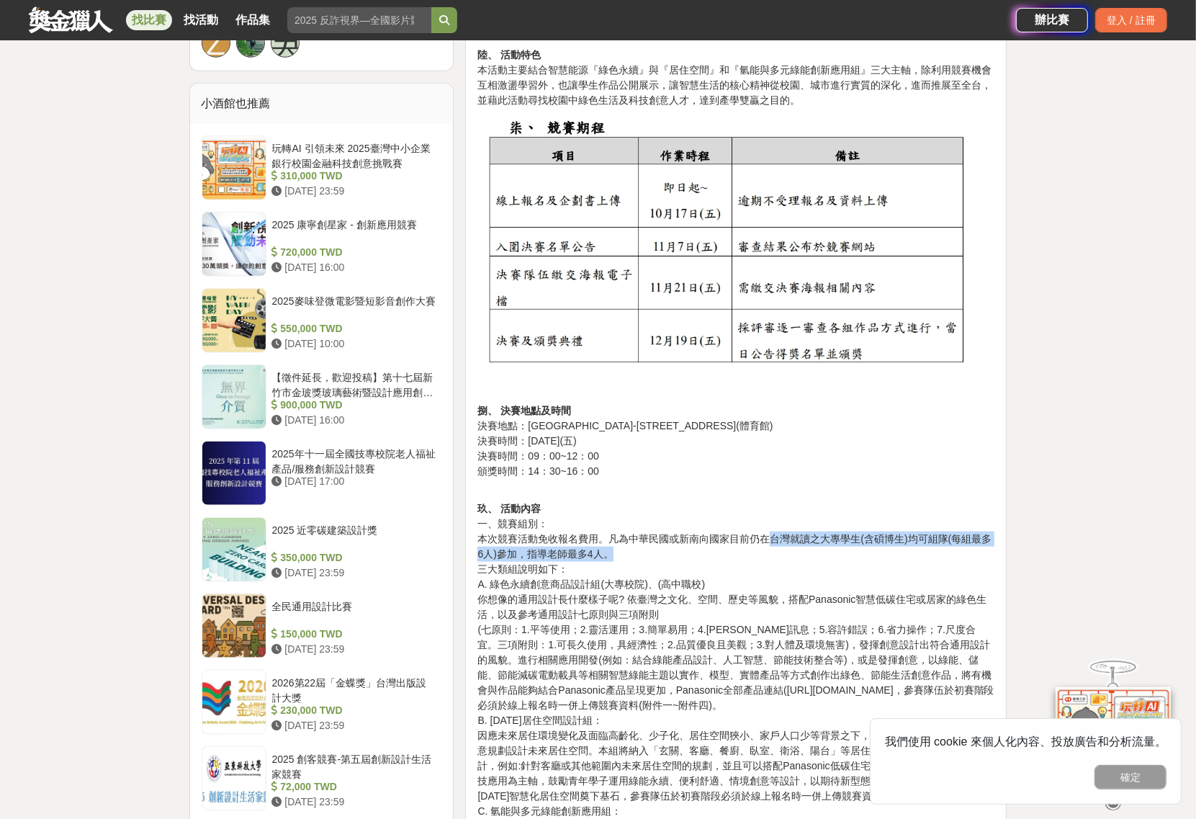
drag, startPoint x: 773, startPoint y: 538, endPoint x: 858, endPoint y: 552, distance: 86.1
click at [858, 552] on p "玖、 活動內容 一、競賽組別： 本次競賽活動免收報名費用。凡為中華民國或新南向國家目前仍在台灣就讀之大專學生(含碩博生)均可組隊(每組最多6人)參加，指導老師…" at bounding box center [736, 834] width 517 height 696
copy p "台灣就讀之大專學生(含碩博生)均可組隊(每組最多6人)參加，指導老師最多4人。"
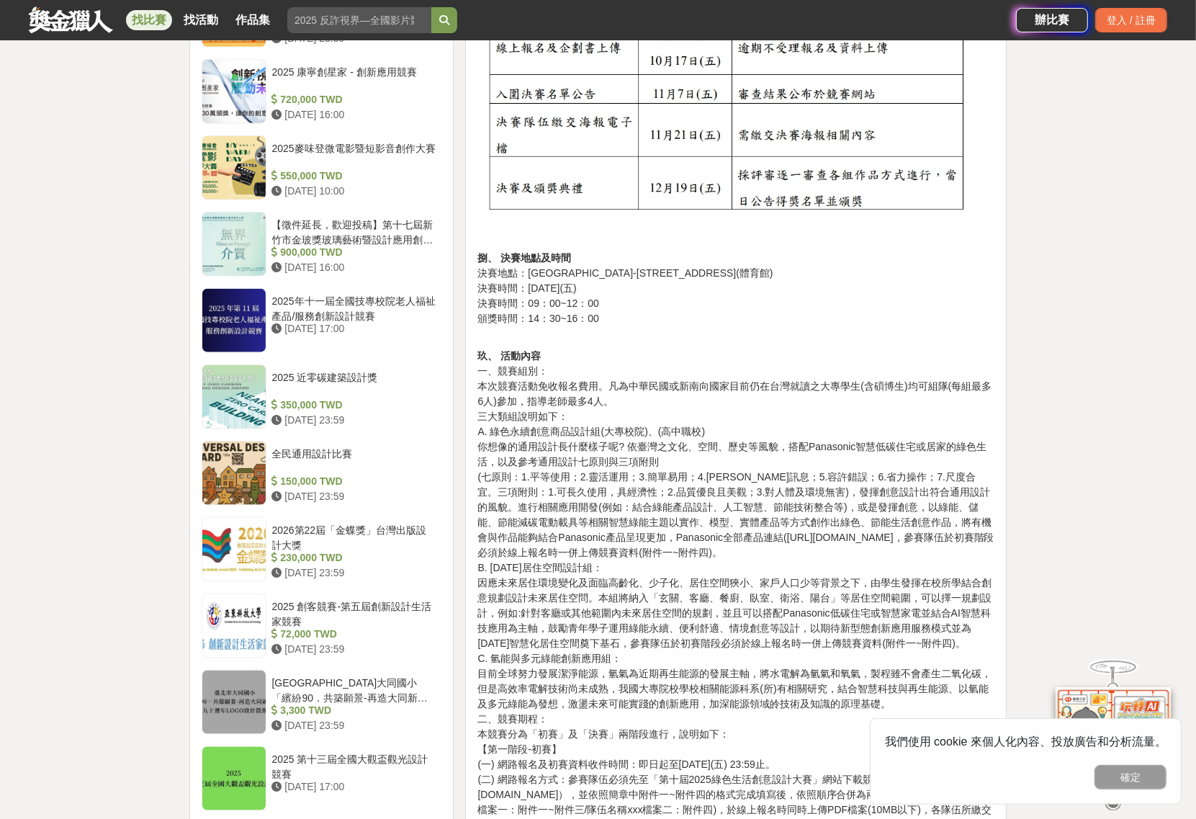
scroll to position [1351, 0]
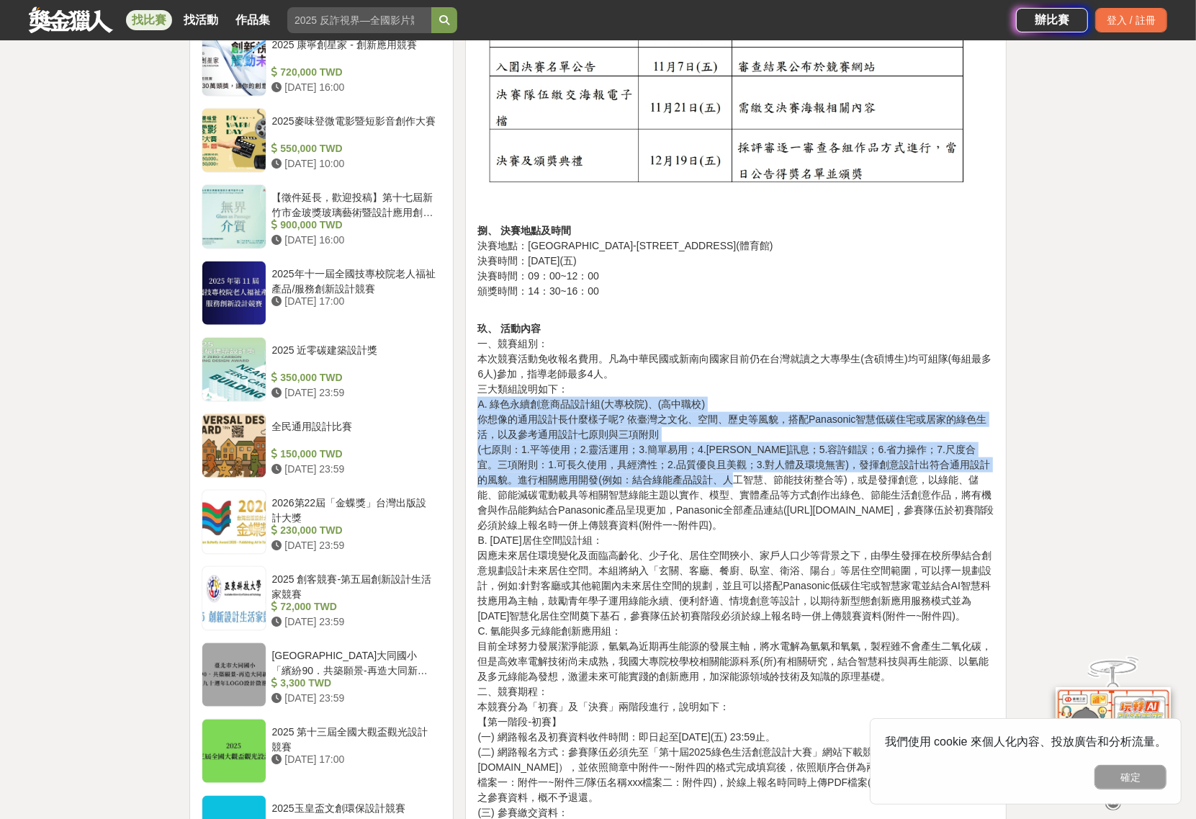
drag, startPoint x: 476, startPoint y: 403, endPoint x: 762, endPoint y: 483, distance: 296.7
copy p "A. 綠色永續創意商品設計組(大專校院)、(高中職校) 你想像的通用設計長什麼樣子呢? 依臺灣之文化、空間、歷史等風貌，搭配Panasonic智慧低碳住宅或居…"
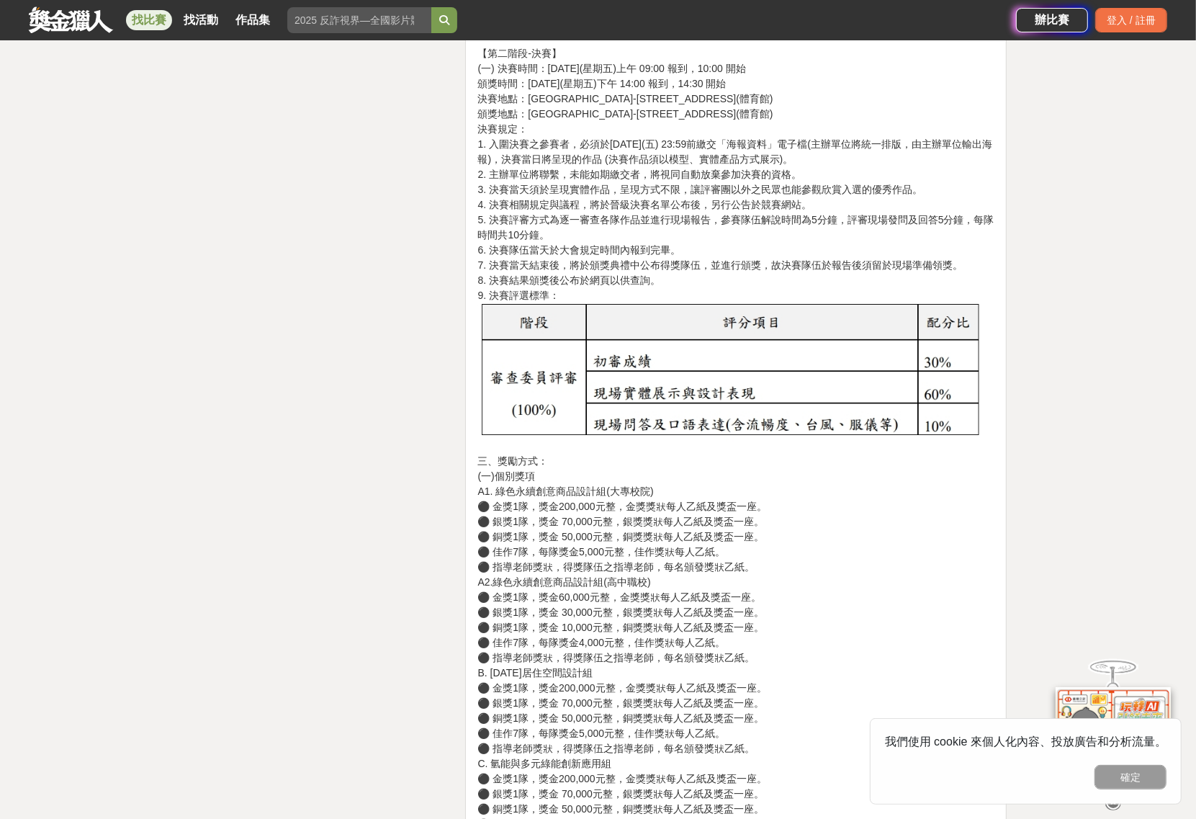
scroll to position [3331, 0]
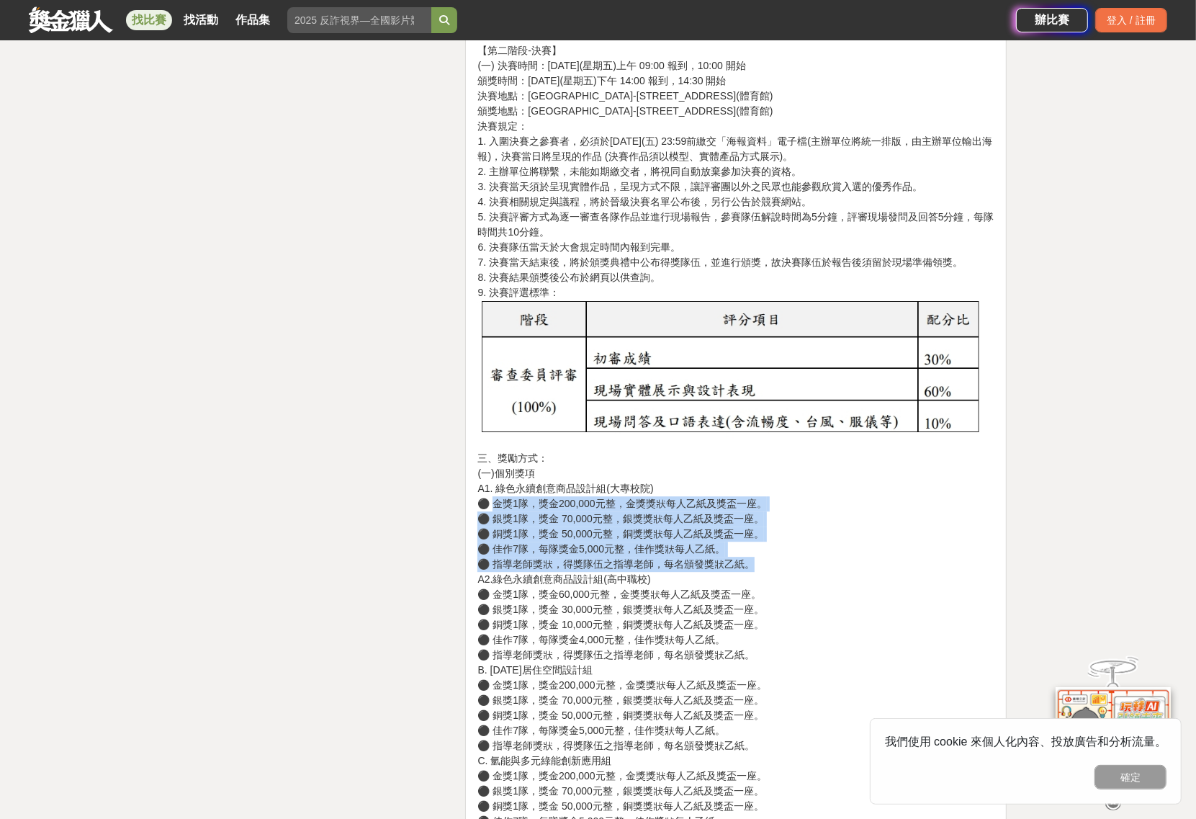
drag, startPoint x: 494, startPoint y: 488, endPoint x: 753, endPoint y: 548, distance: 265.6
click at [753, 548] on p "三、獎勵方式： (一)個別獎項 A1. 綠色永續創意商品設計組(大專校院) ⚫ 金獎1隊，獎金200,000元整，金獎獎狀每人乙紙及獎盃一座。 ⚫ 銀獎1隊，…" at bounding box center [736, 708] width 517 height 514
copy p "金獎1隊，獎金200,000元整，金獎獎狀每人乙紙及獎盃一座。 ⚫ 銀獎1隊，獎金 70,000元整，銀獎獎狀每人乙紙及獎盃一座。 ⚫ 銅獎1隊，獎金 50,…"
